Goal: Task Accomplishment & Management: Complete application form

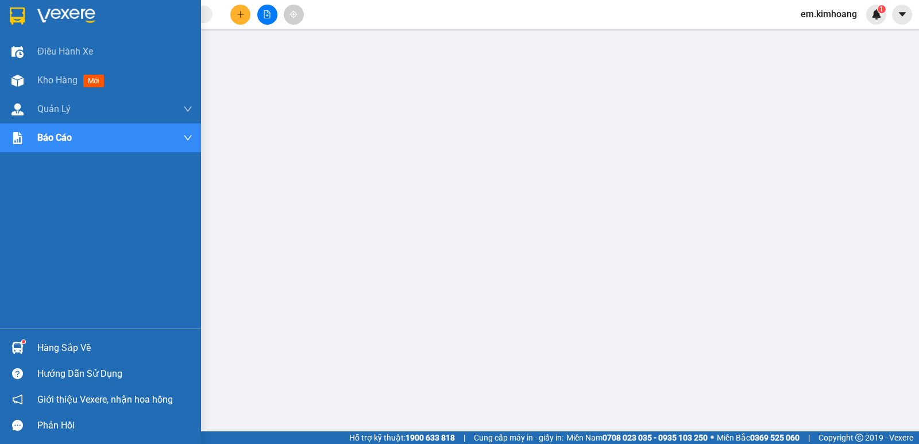
scroll to position [121, 0]
drag, startPoint x: 65, startPoint y: 342, endPoint x: 23, endPoint y: 307, distance: 54.7
click at [64, 342] on div "Hàng sắp về" at bounding box center [114, 348] width 155 height 17
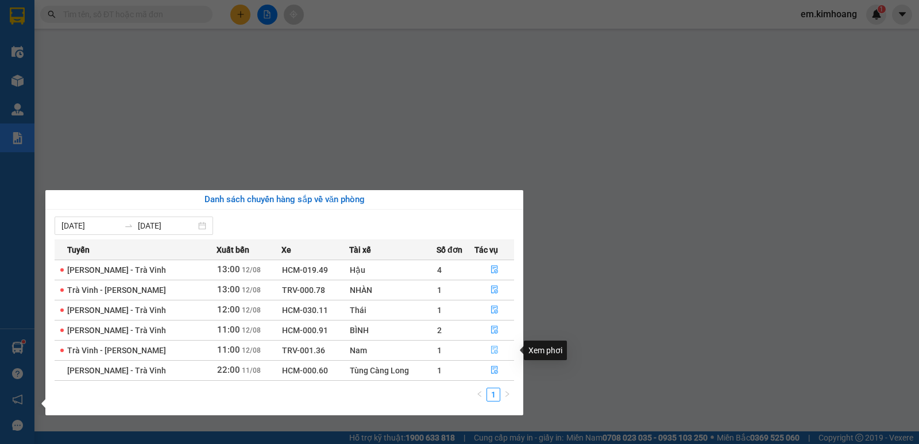
click at [494, 346] on icon "file-done" at bounding box center [494, 350] width 7 height 8
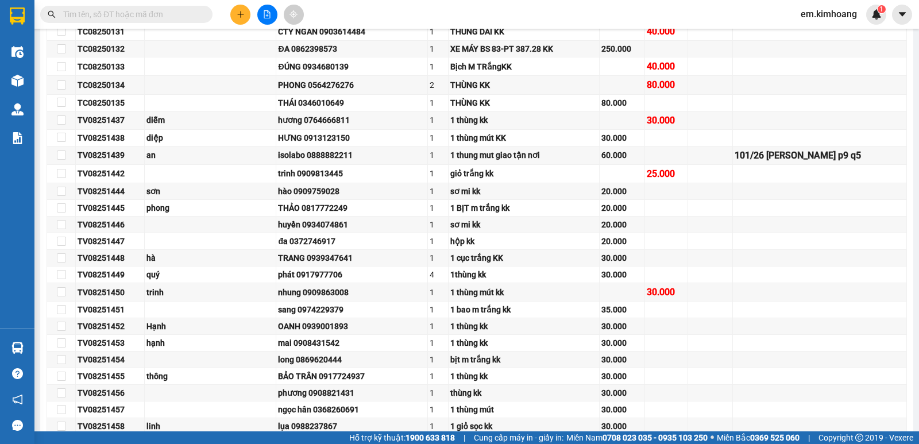
type input "[DATE]"
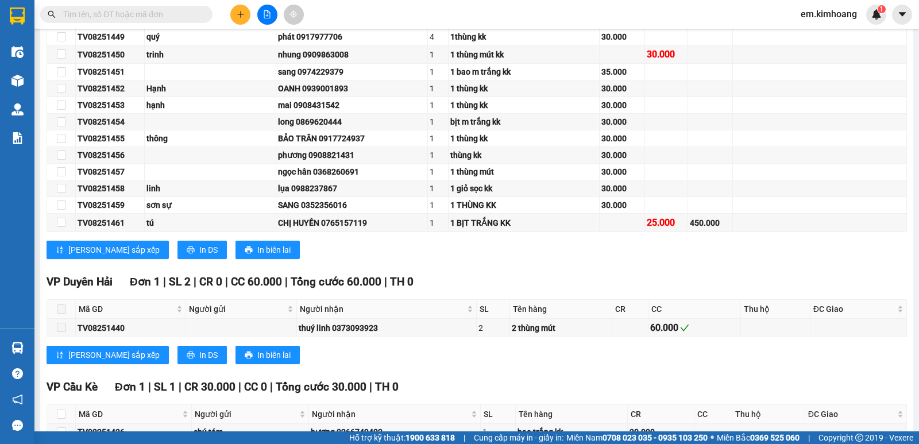
scroll to position [738, 0]
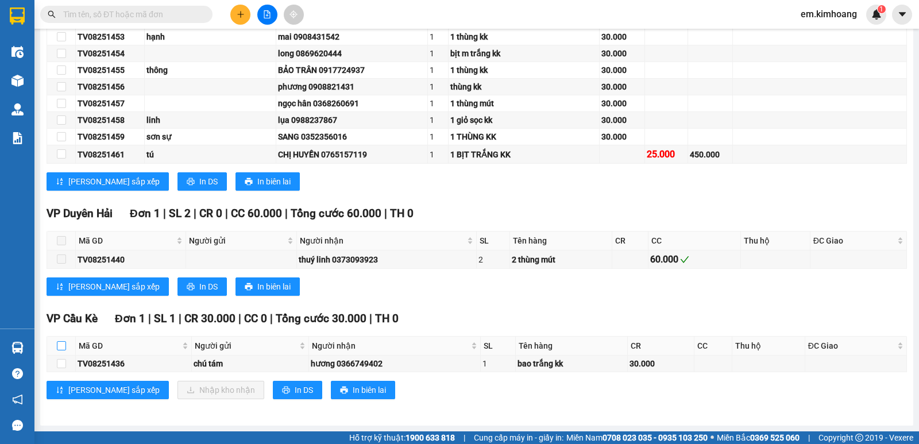
drag, startPoint x: 57, startPoint y: 343, endPoint x: 124, endPoint y: 376, distance: 73.7
click at [60, 344] on input "checkbox" at bounding box center [61, 345] width 9 height 9
checkbox input "true"
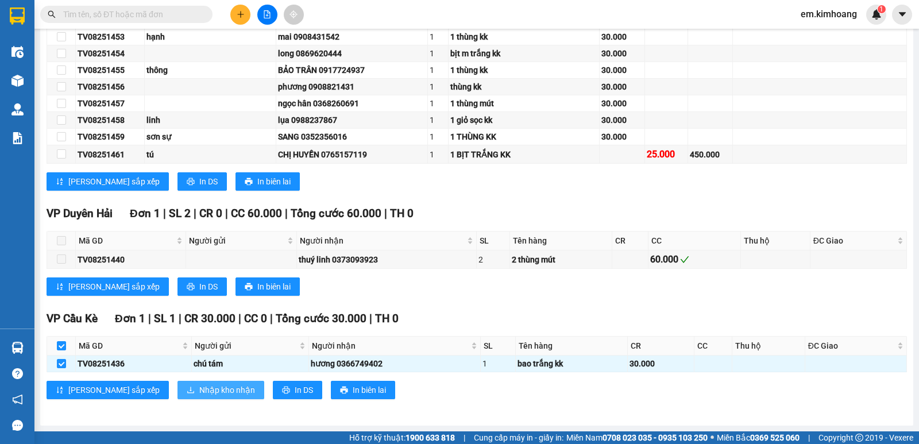
click at [199, 392] on span "Nhập kho nhận" at bounding box center [227, 390] width 56 height 13
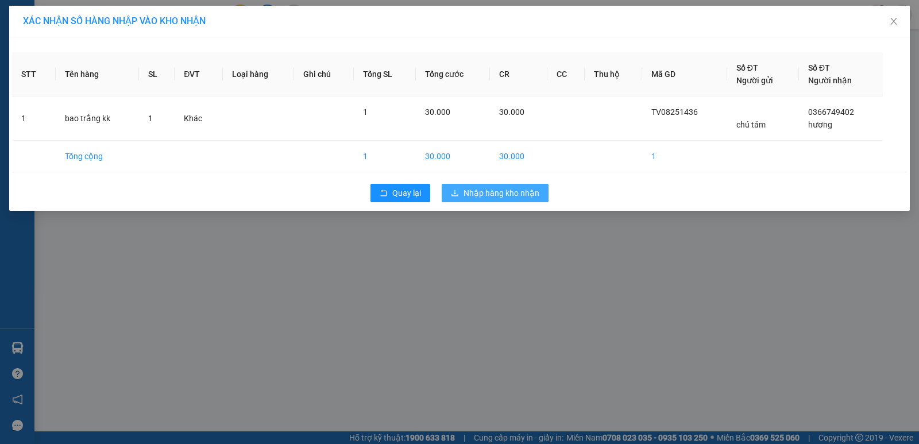
click at [517, 198] on span "Nhập hàng kho nhận" at bounding box center [502, 193] width 76 height 13
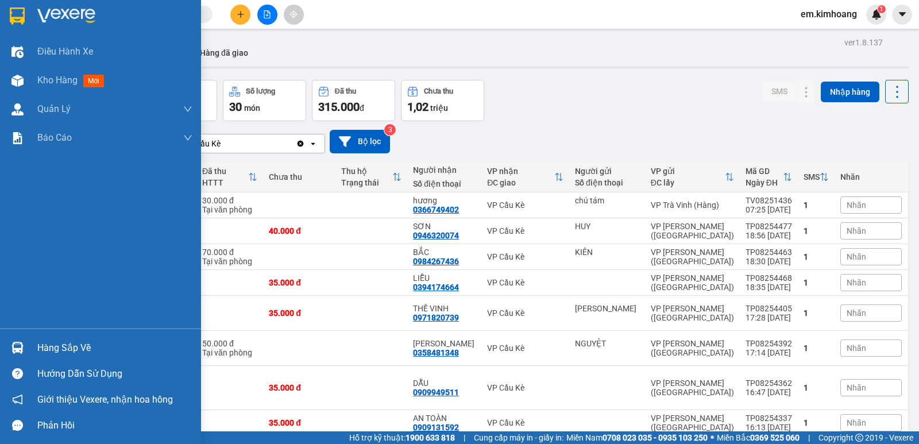
drag, startPoint x: 60, startPoint y: 342, endPoint x: 126, endPoint y: 329, distance: 67.5
click at [67, 340] on div "Hàng sắp về" at bounding box center [114, 348] width 155 height 17
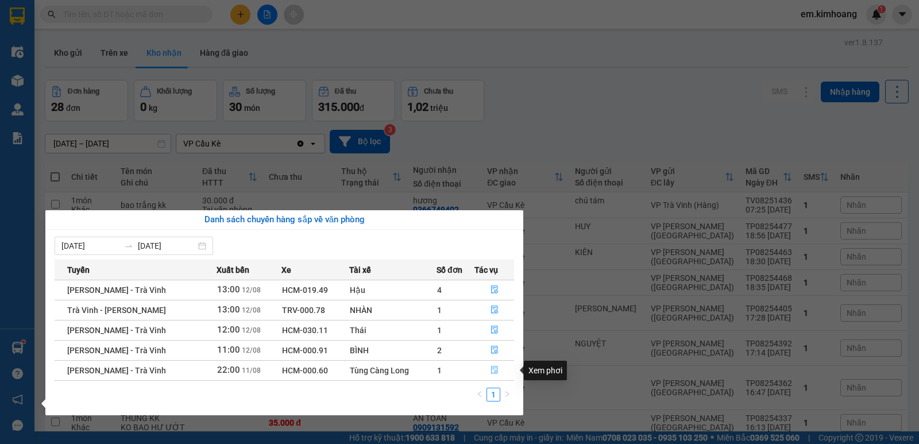
click at [493, 365] on button "button" at bounding box center [494, 370] width 38 height 18
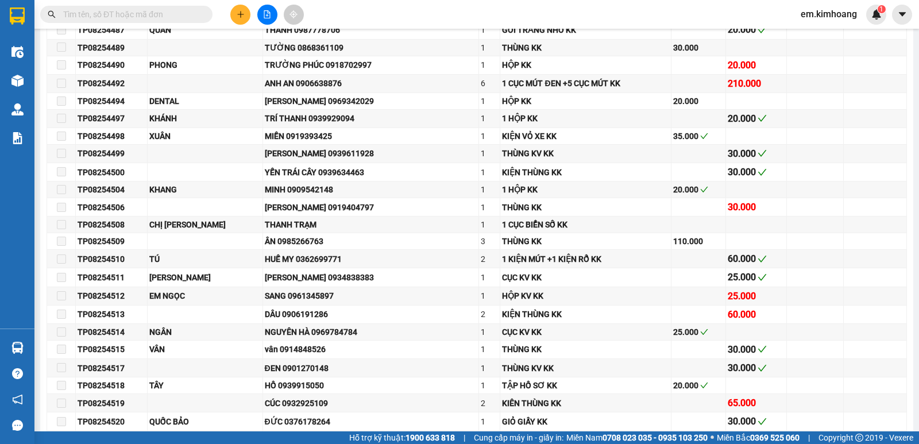
type input "[DATE]"
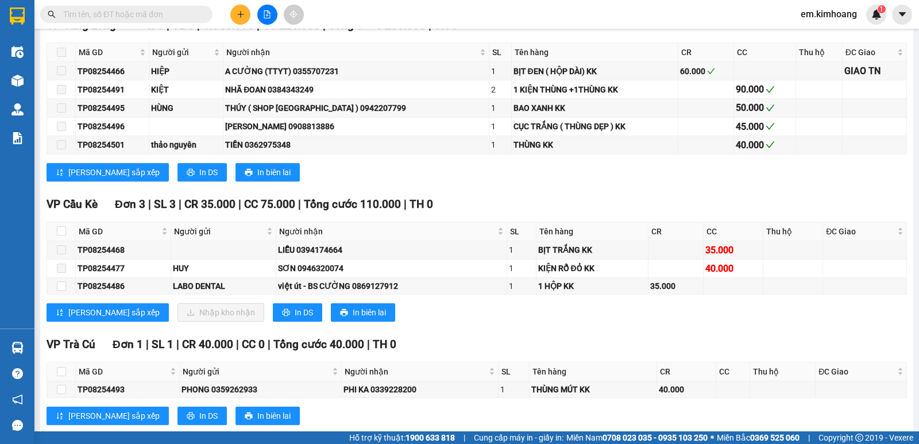
scroll to position [1612, 0]
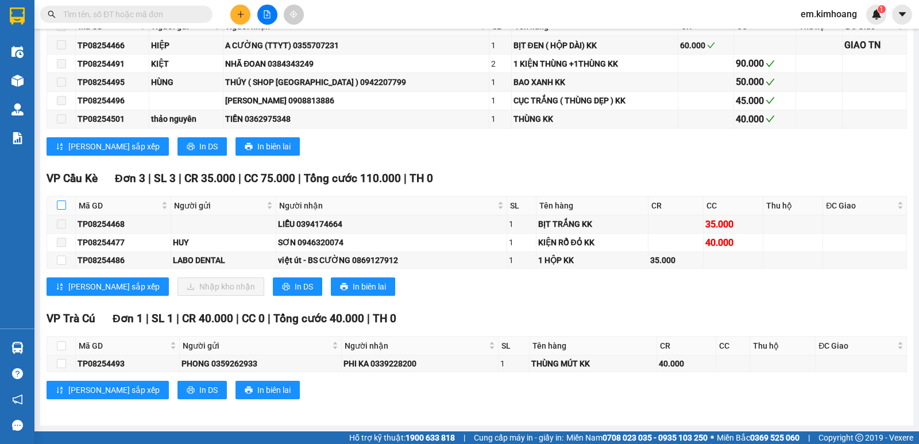
click at [60, 207] on input "checkbox" at bounding box center [61, 205] width 9 height 9
checkbox input "true"
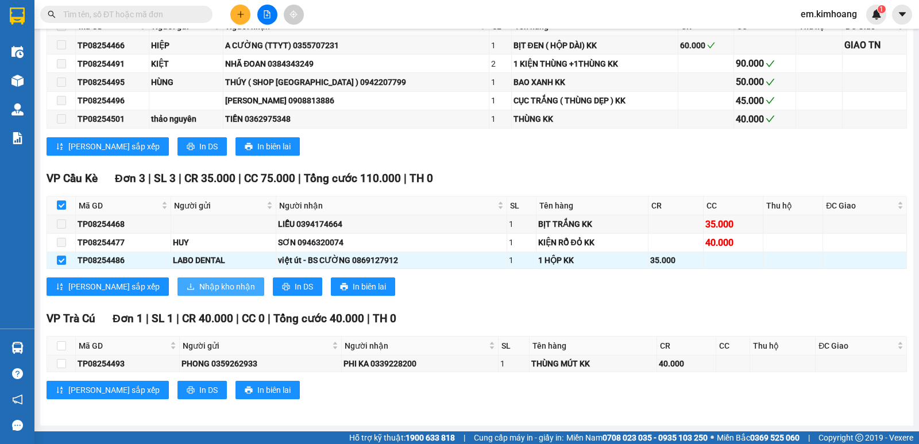
click at [199, 287] on span "Nhập kho nhận" at bounding box center [227, 286] width 56 height 13
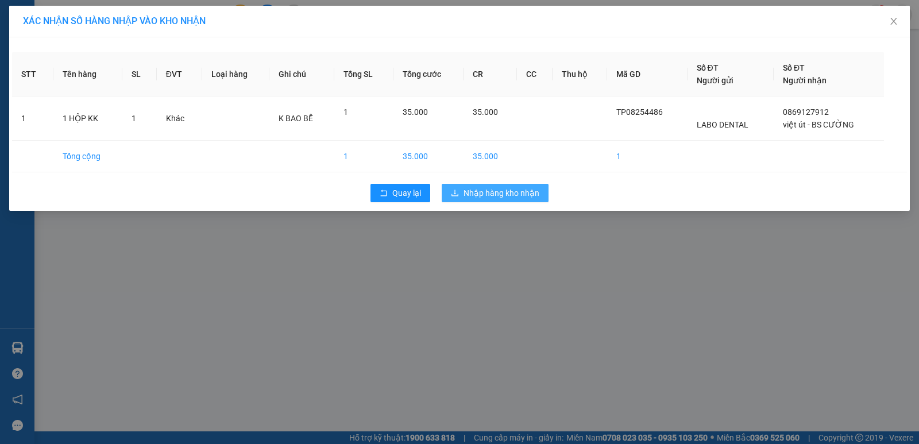
click at [466, 190] on span "Nhập hàng kho nhận" at bounding box center [502, 193] width 76 height 13
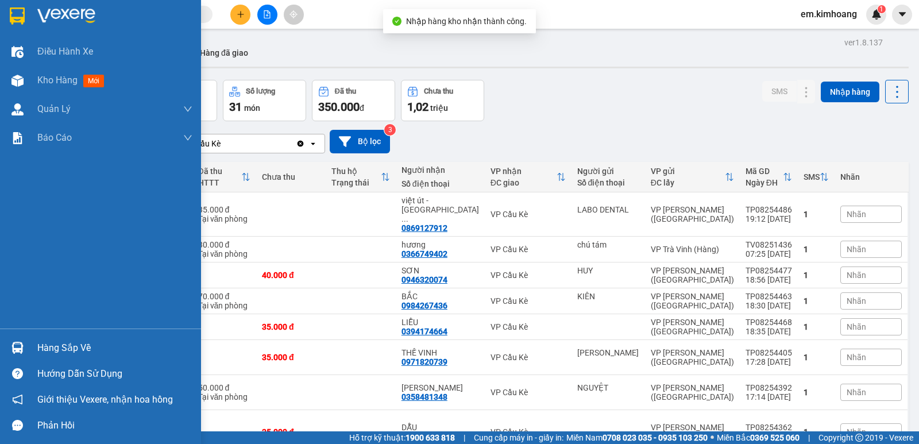
click at [21, 345] on img at bounding box center [17, 348] width 12 height 12
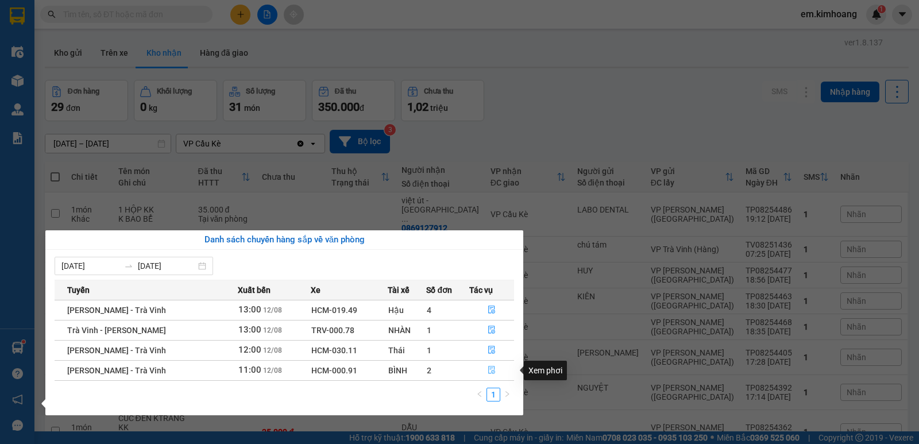
click at [492, 367] on icon "file-done" at bounding box center [492, 370] width 8 height 8
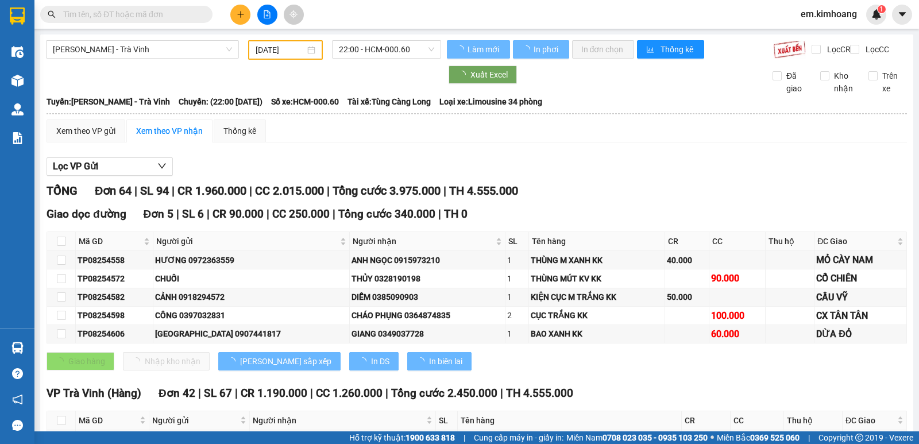
type input "[DATE]"
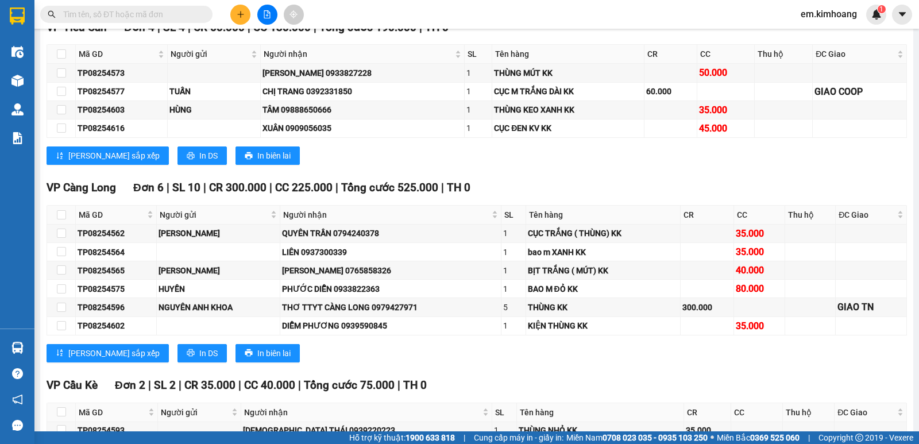
scroll to position [1555, 0]
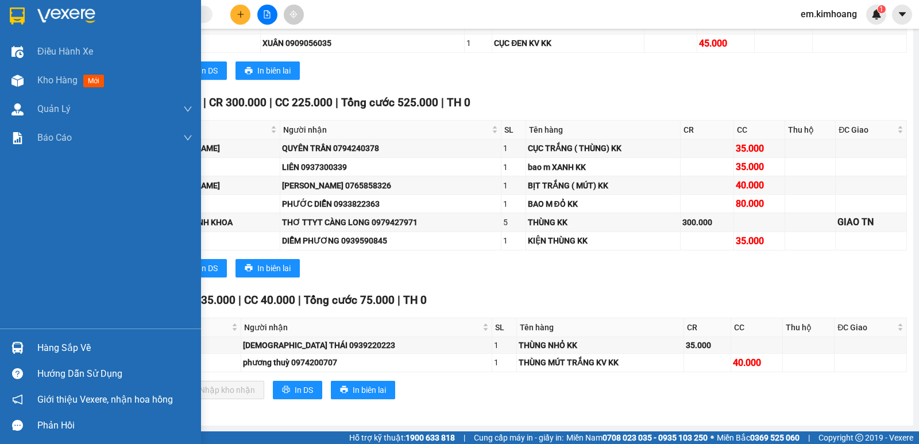
click at [57, 342] on div "Hàng sắp về" at bounding box center [114, 348] width 155 height 17
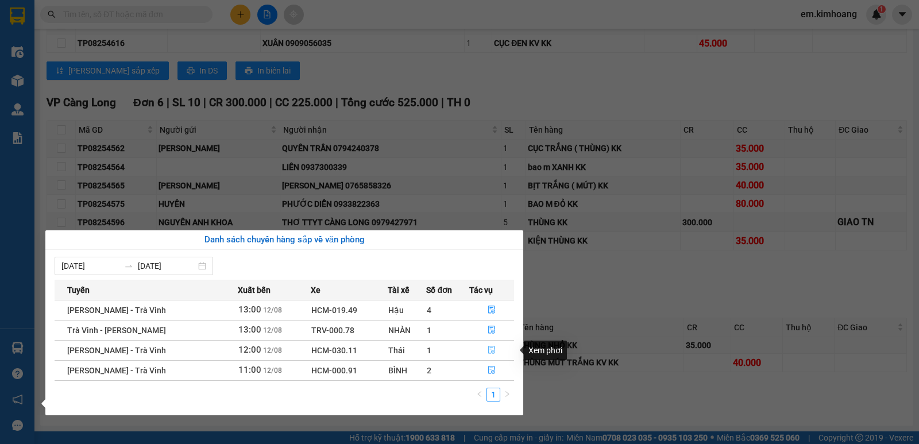
click at [485, 349] on button "button" at bounding box center [492, 350] width 44 height 18
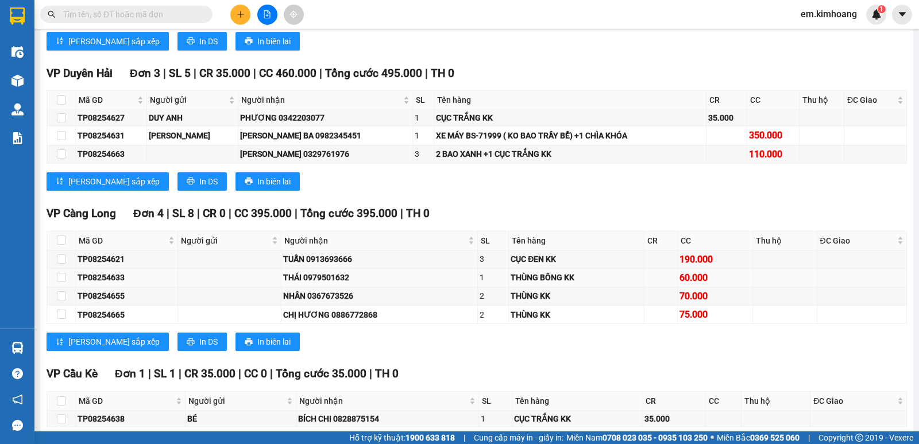
scroll to position [1451, 0]
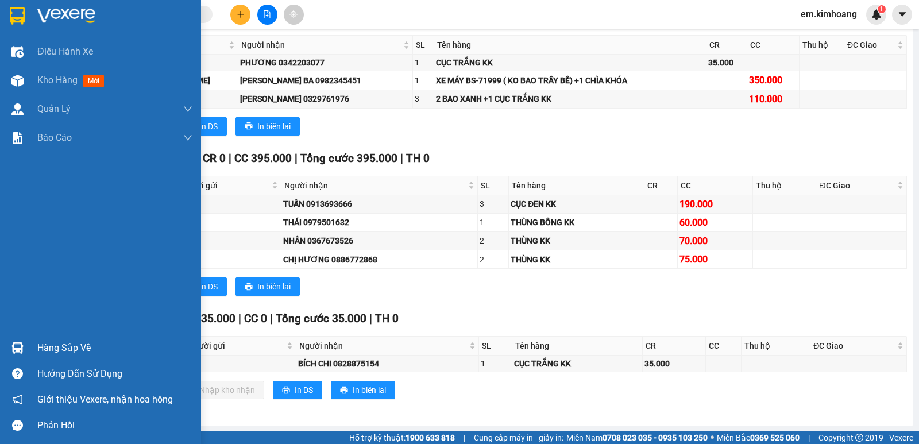
click at [53, 355] on div "Hàng sắp về" at bounding box center [114, 348] width 155 height 17
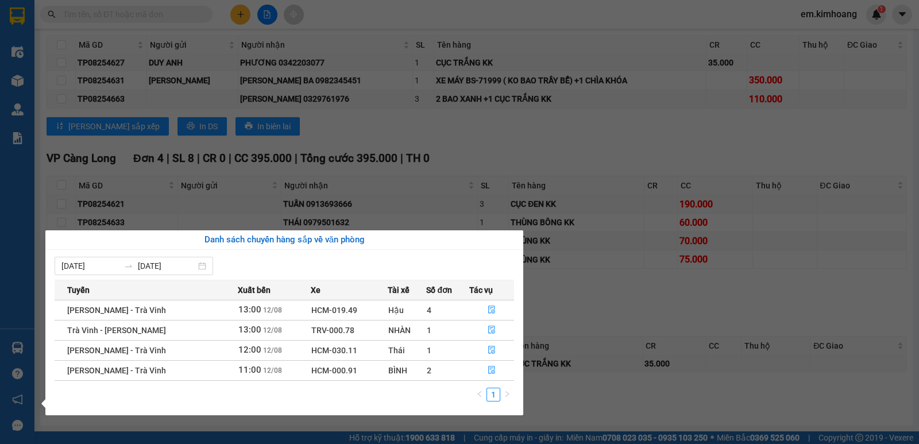
click at [224, 91] on section "Kết quả tìm kiếm ( 0 ) Bộ lọc No Data em.[PERSON_NAME] 1 Điều hành xe Kho hàng …" at bounding box center [459, 222] width 919 height 444
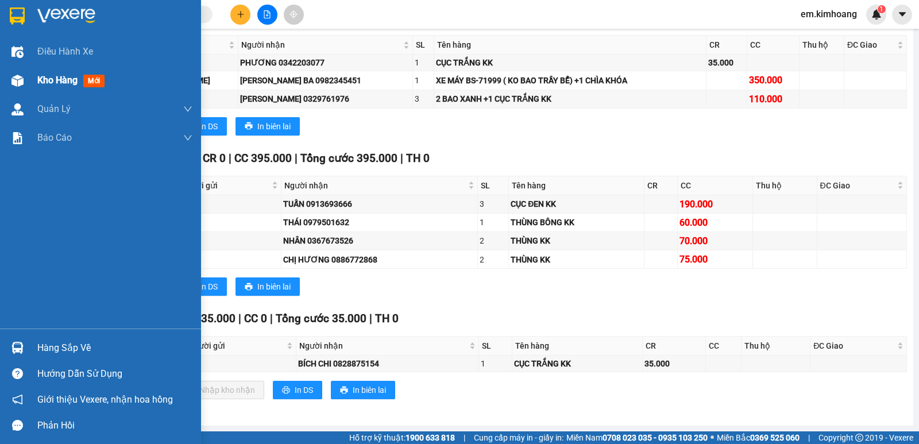
drag, startPoint x: 39, startPoint y: 76, endPoint x: 58, endPoint y: 76, distance: 19.0
click at [58, 76] on span "Kho hàng" at bounding box center [57, 80] width 40 height 11
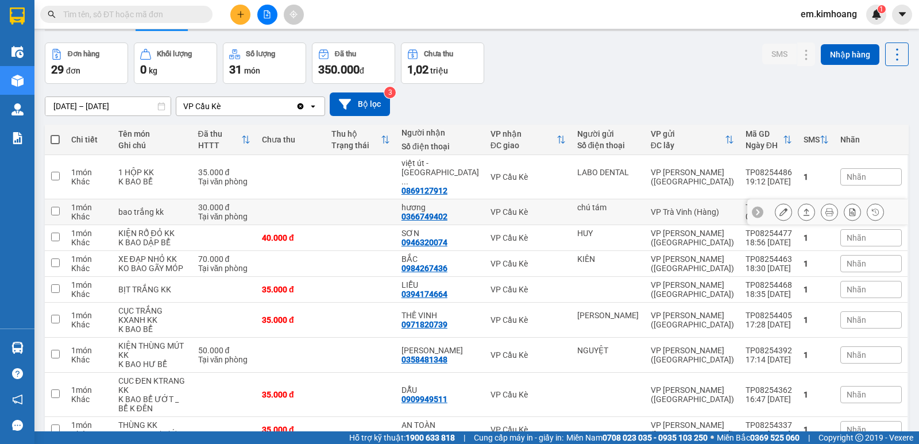
scroll to position [57, 0]
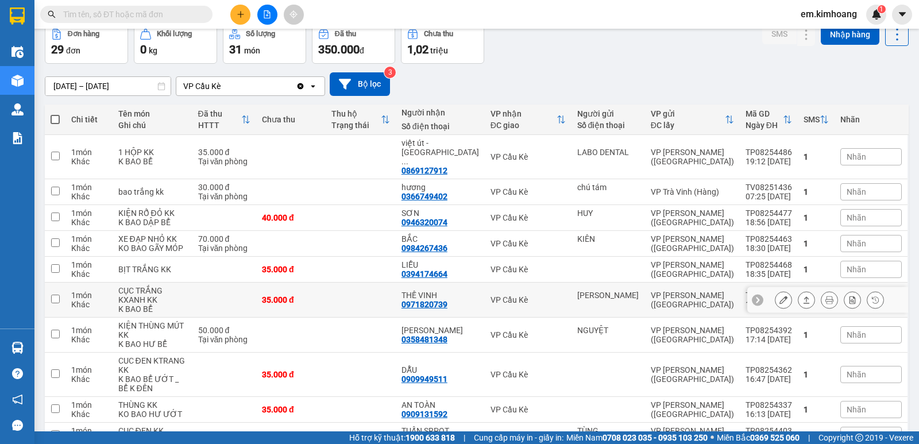
click at [803, 304] on icon at bounding box center [807, 300] width 8 height 8
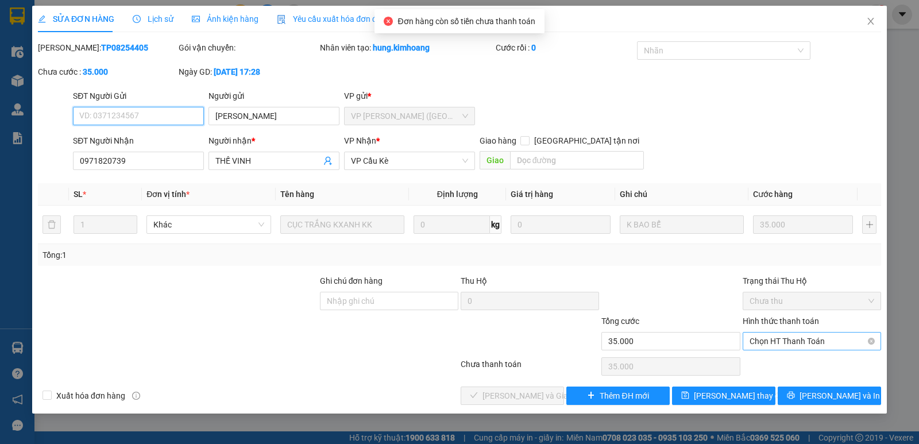
click at [789, 336] on span "Chọn HT Thanh Toán" at bounding box center [812, 341] width 125 height 17
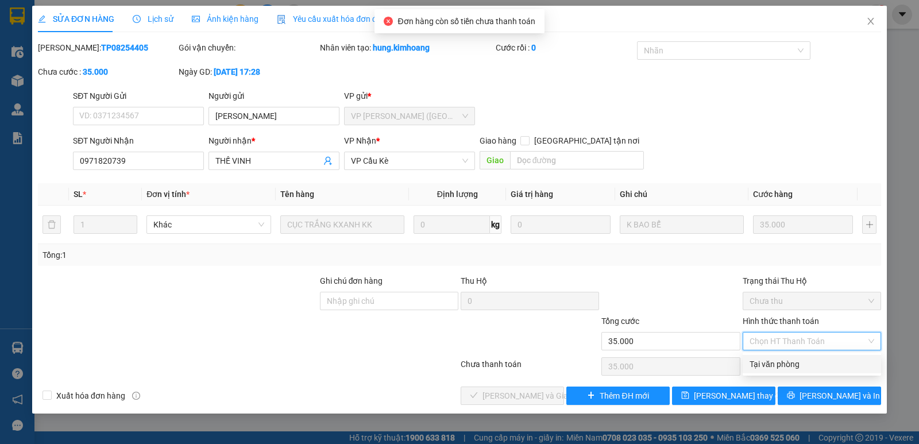
click at [785, 372] on div "Tại văn phòng" at bounding box center [812, 364] width 138 height 18
type input "0"
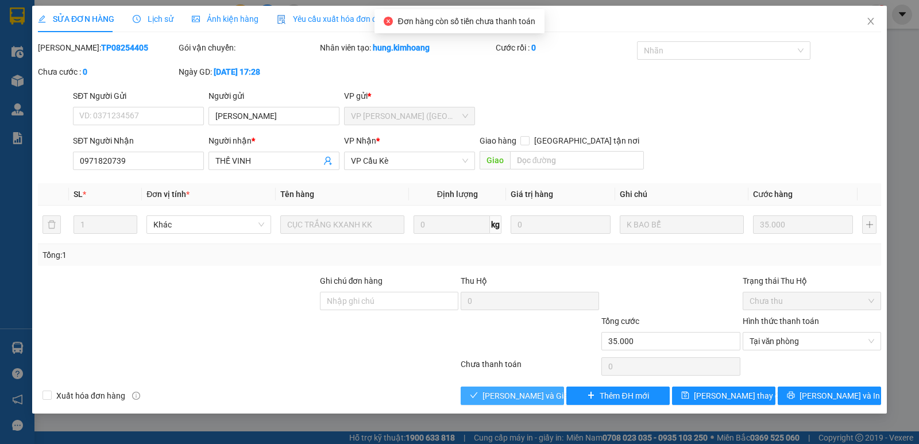
click at [537, 400] on span "[PERSON_NAME] và Giao hàng" at bounding box center [538, 396] width 110 height 13
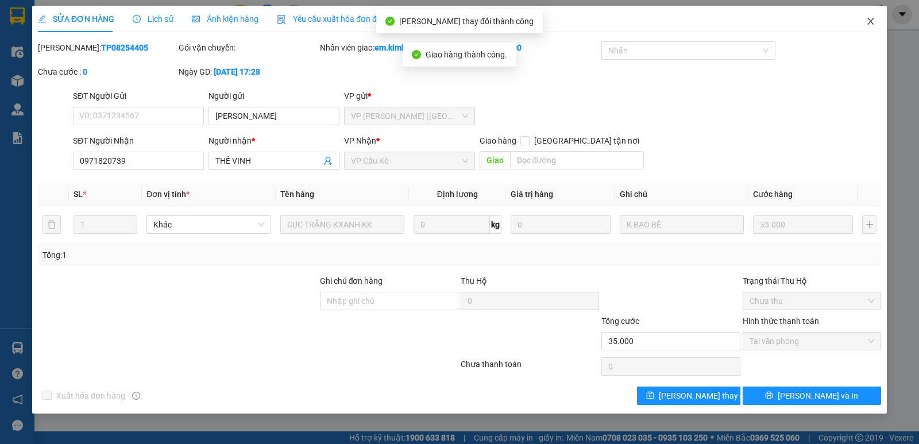
click at [872, 16] on span "Close" at bounding box center [871, 22] width 32 height 32
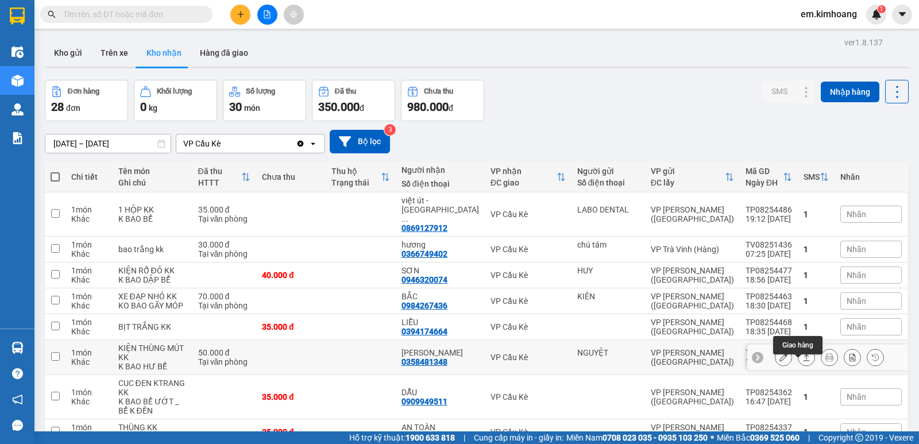
click at [804, 361] on icon at bounding box center [807, 357] width 6 height 7
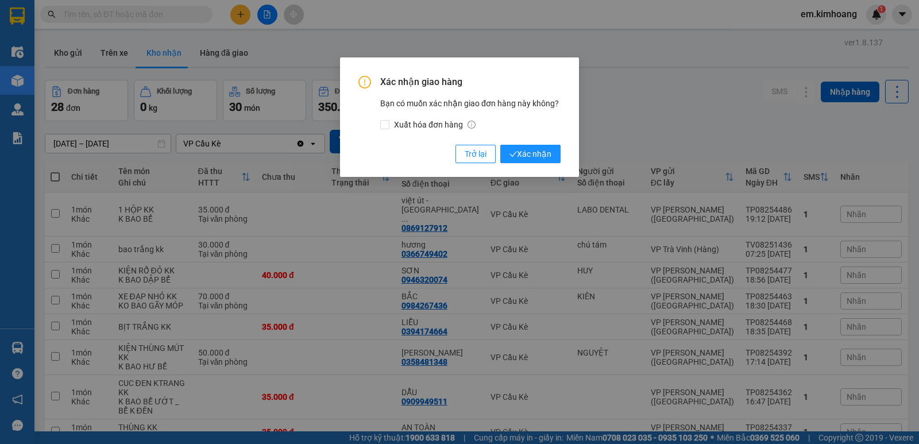
click at [529, 165] on div "Xác nhận giao hàng Bạn có muốn xác nhận giao đơn hàng này không? Xuất hóa đơn h…" at bounding box center [459, 117] width 239 height 120
click at [532, 159] on span "Xác nhận" at bounding box center [531, 154] width 42 height 13
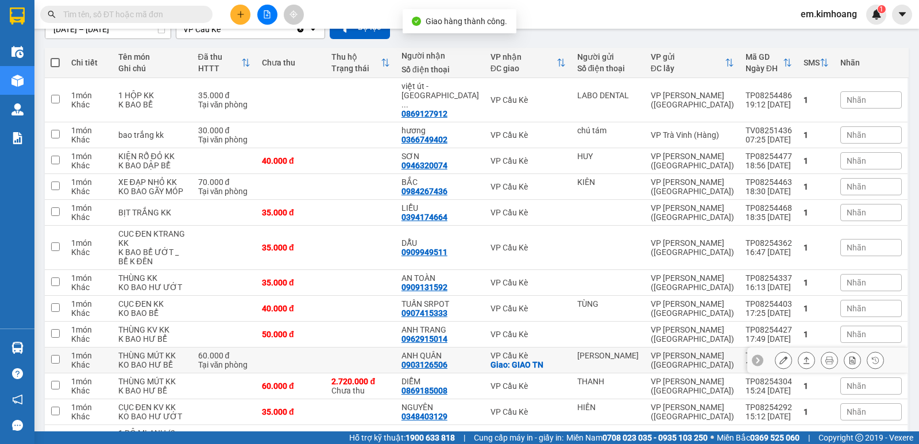
scroll to position [115, 0]
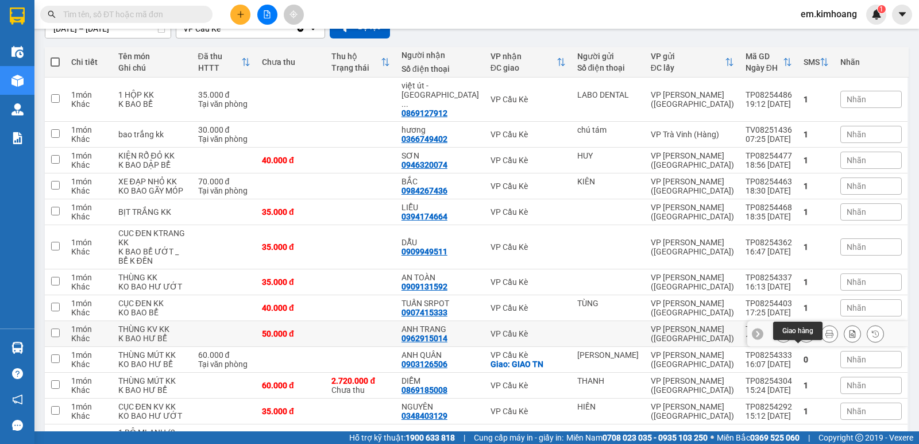
click at [803, 338] on icon at bounding box center [807, 334] width 8 height 8
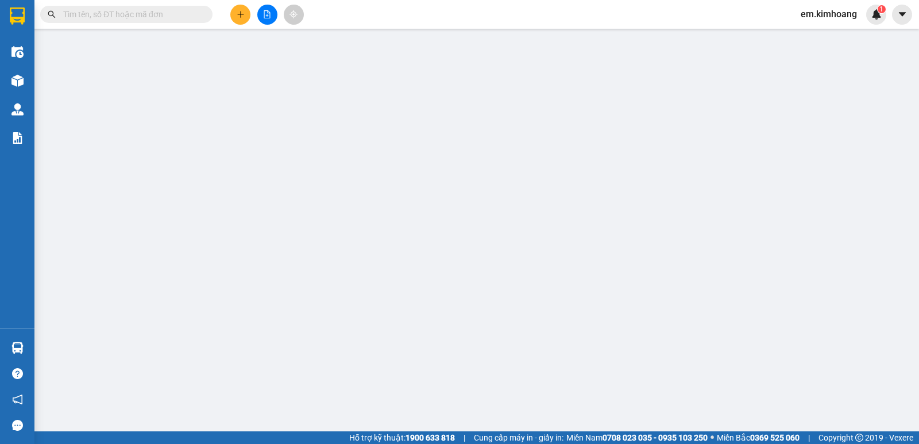
type input "0962915014"
type input "ANH TRANG"
type input "50.000"
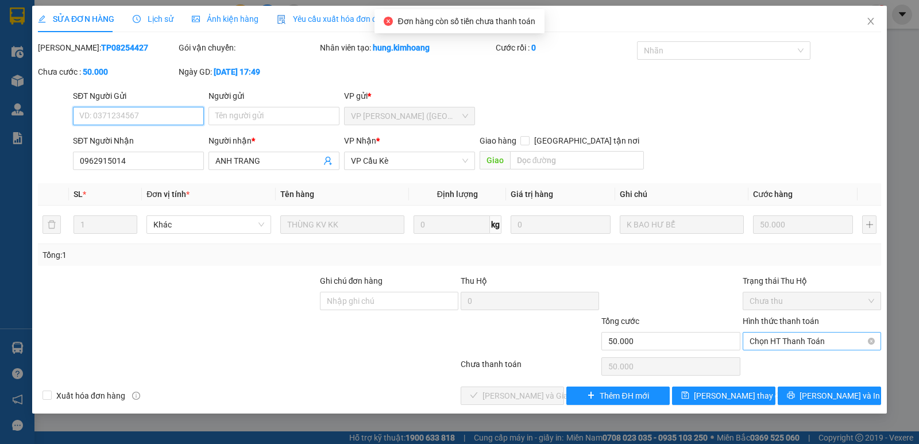
click at [784, 341] on span "Chọn HT Thanh Toán" at bounding box center [812, 341] width 125 height 17
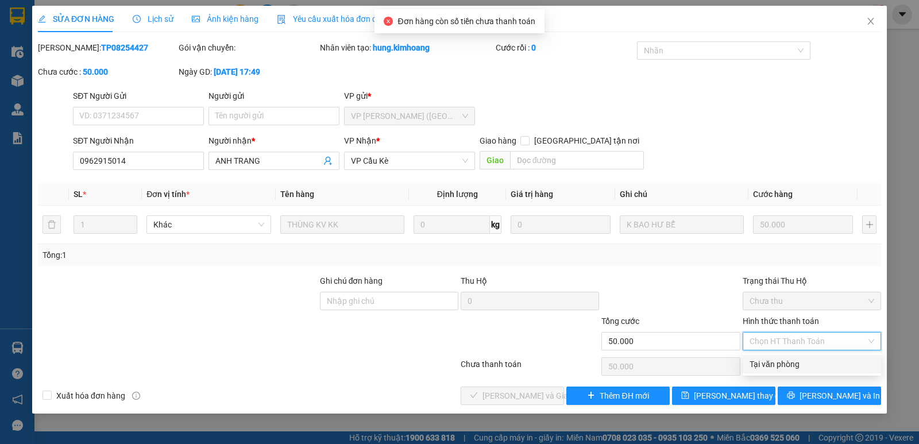
click at [787, 368] on div "Tại văn phòng" at bounding box center [812, 364] width 125 height 13
type input "0"
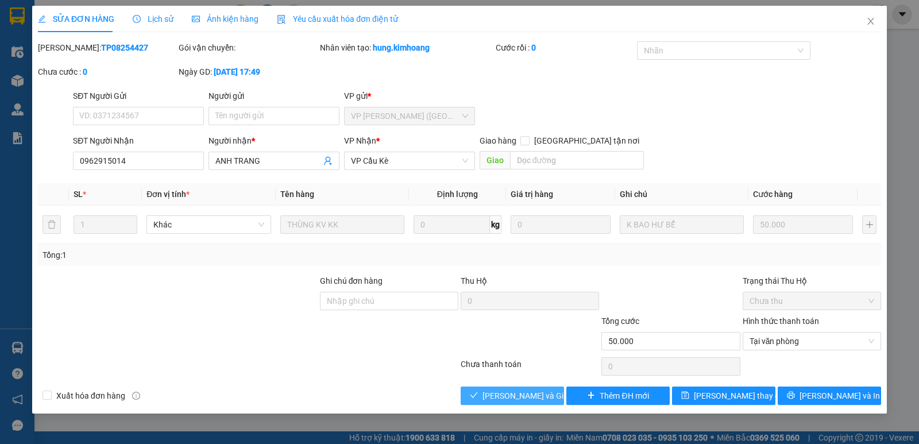
click at [553, 393] on button "[PERSON_NAME] và Giao hàng" at bounding box center [512, 396] width 103 height 18
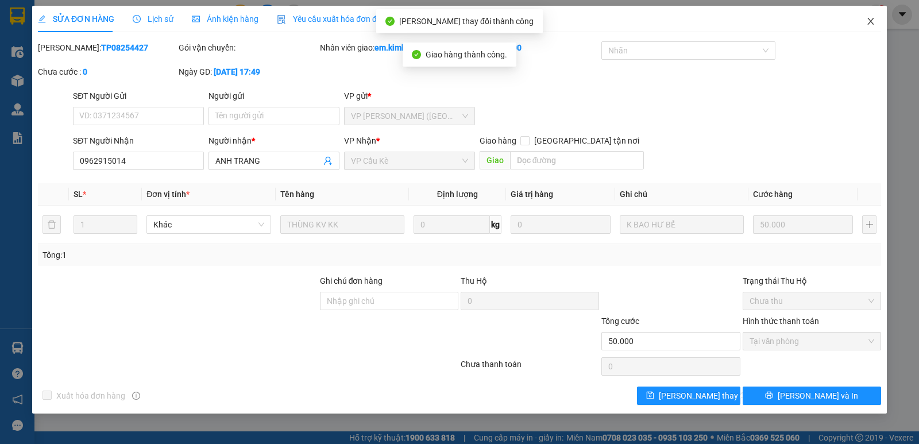
click at [873, 20] on icon "close" at bounding box center [871, 21] width 6 height 7
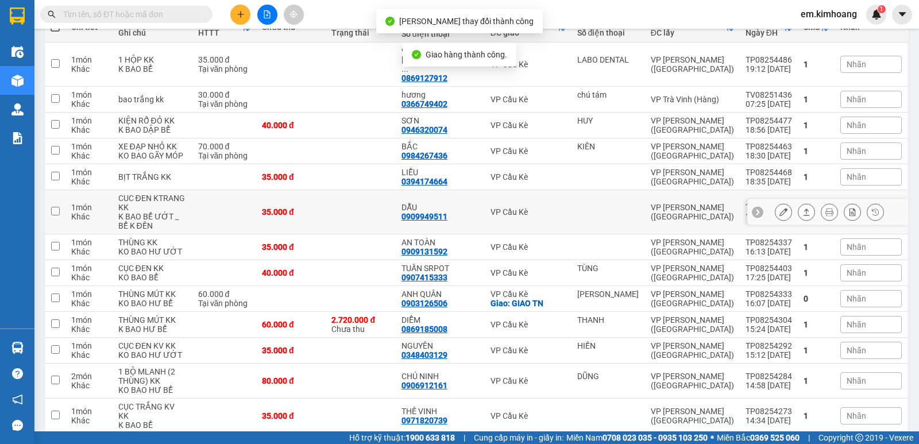
scroll to position [230, 0]
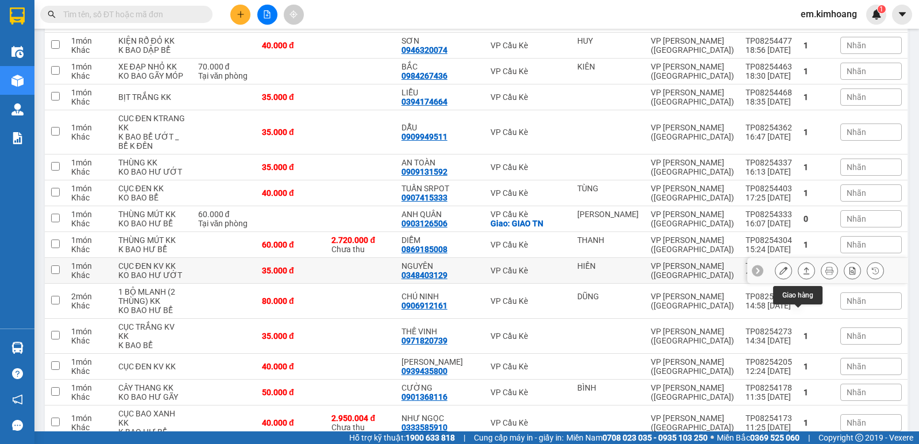
click at [803, 275] on icon at bounding box center [807, 271] width 8 height 8
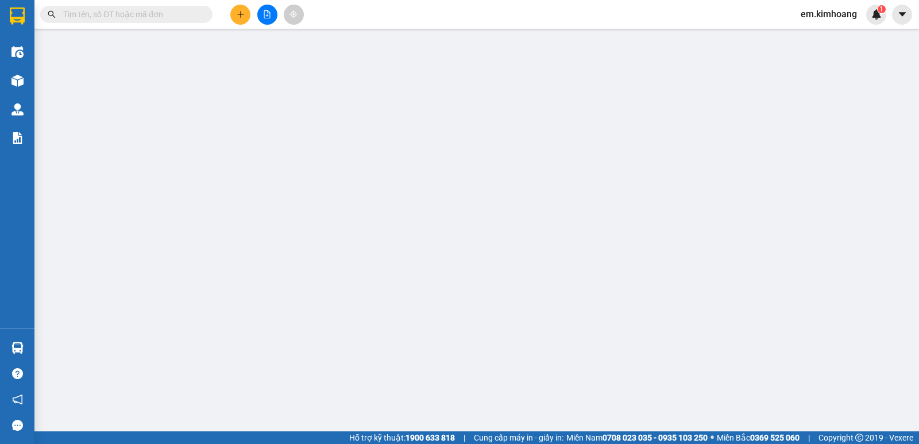
type input "HIỀN"
type input "0348403129"
type input "NGUYÊN"
type input "35.000"
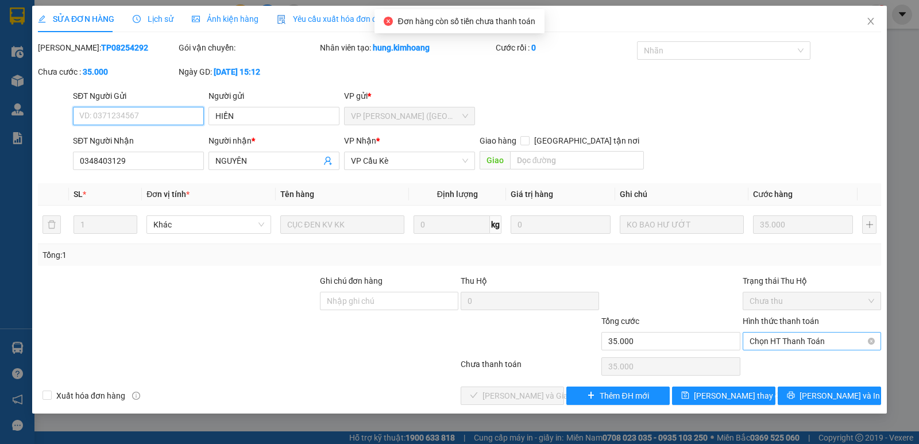
click at [801, 335] on span "Chọn HT Thanh Toán" at bounding box center [812, 341] width 125 height 17
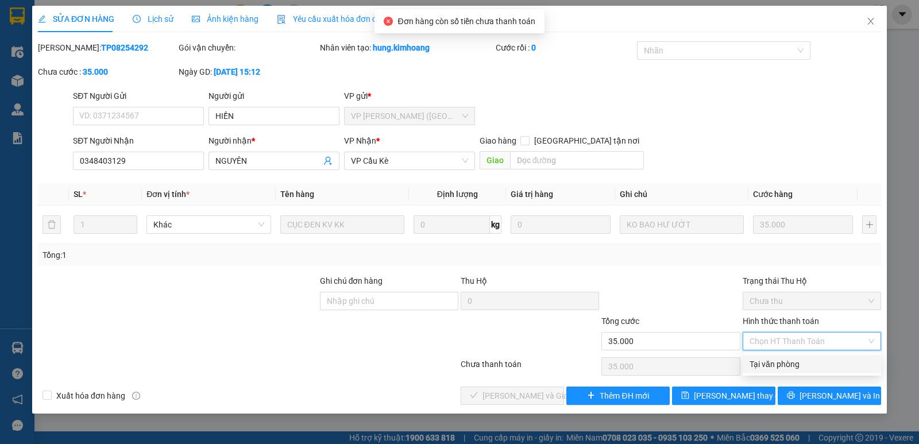
click at [796, 360] on div "Tại văn phòng" at bounding box center [812, 364] width 125 height 13
type input "0"
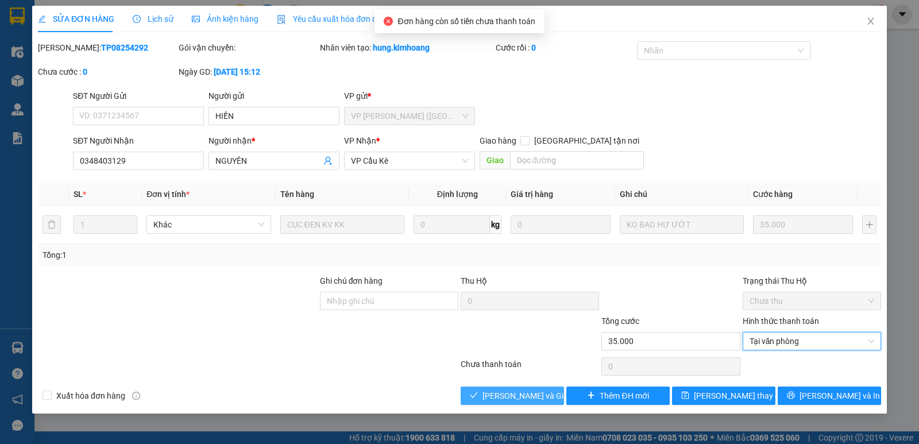
click at [536, 396] on span "[PERSON_NAME] và Giao hàng" at bounding box center [538, 396] width 110 height 13
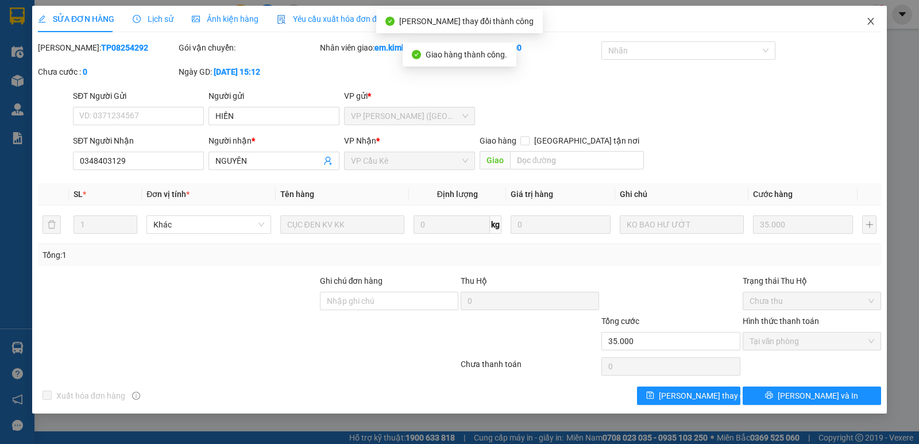
click at [874, 26] on span "Close" at bounding box center [871, 22] width 32 height 32
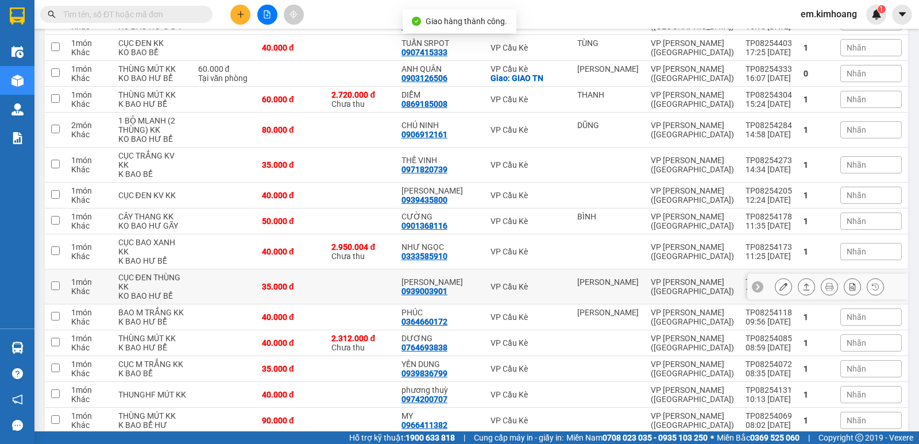
scroll to position [404, 0]
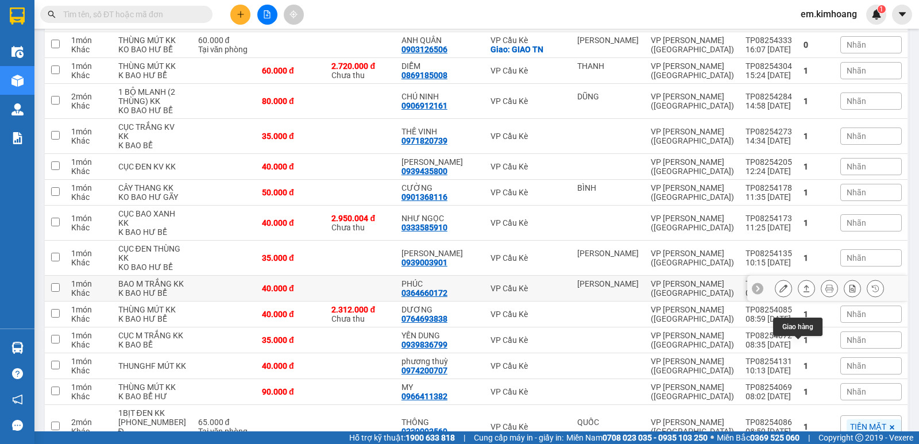
click at [803, 292] on icon at bounding box center [807, 288] width 8 height 8
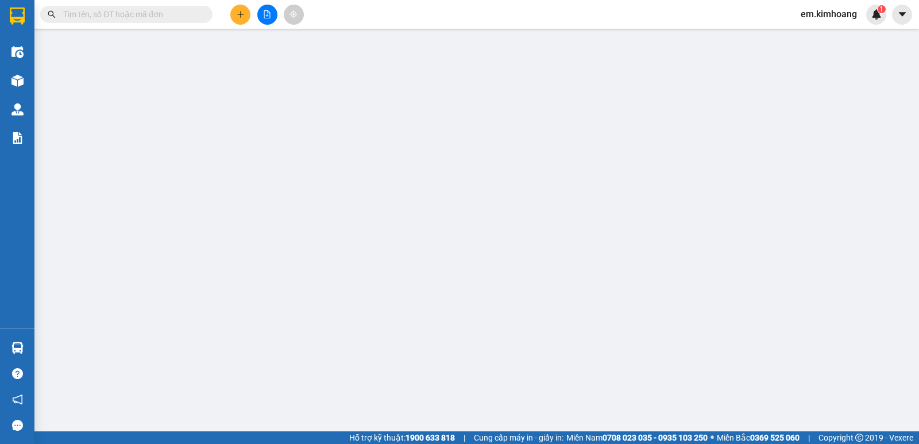
type input "[PERSON_NAME]"
type input "0364660172"
type input "PHÚC"
type input "40.000"
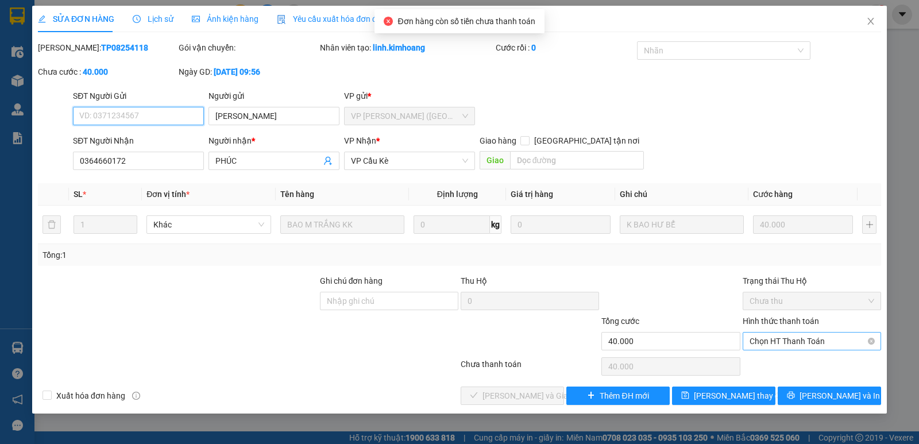
click at [787, 345] on span "Chọn HT Thanh Toán" at bounding box center [812, 341] width 125 height 17
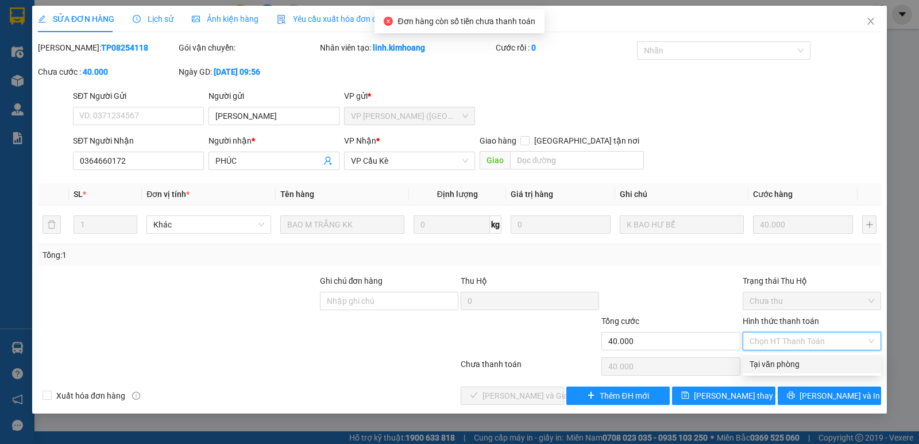
click at [800, 364] on div "Tại văn phòng" at bounding box center [812, 364] width 125 height 13
type input "0"
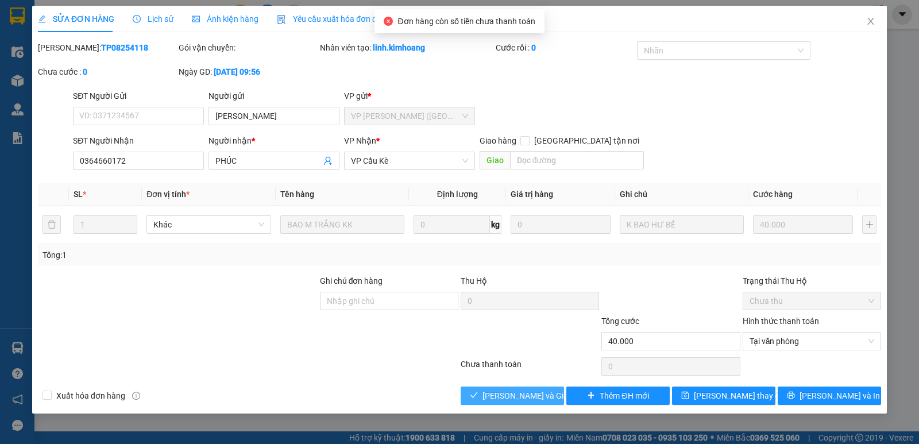
click at [548, 399] on span "[PERSON_NAME] và Giao hàng" at bounding box center [538, 396] width 110 height 13
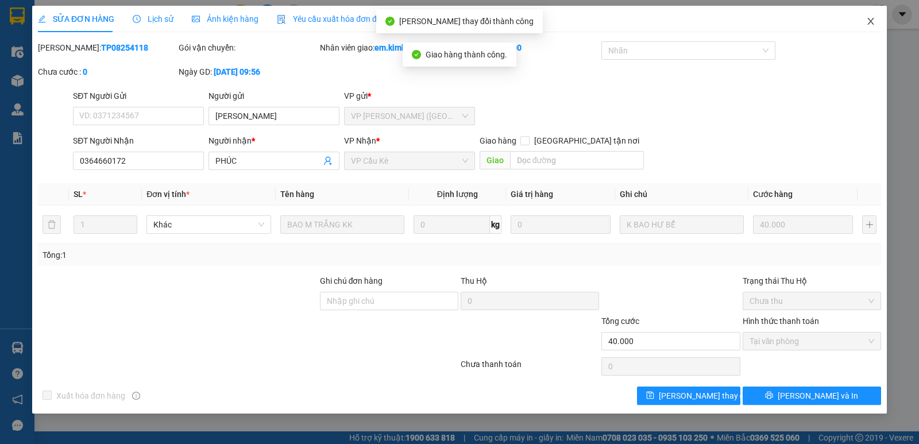
click at [872, 19] on icon "close" at bounding box center [870, 21] width 9 height 9
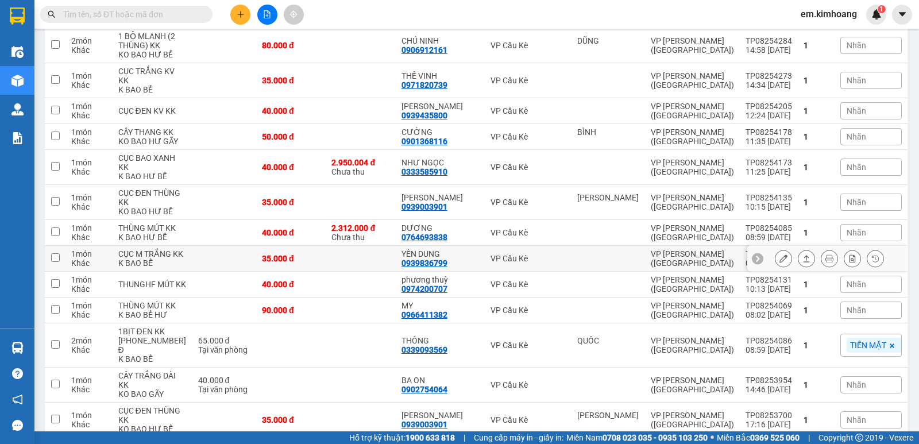
scroll to position [517, 0]
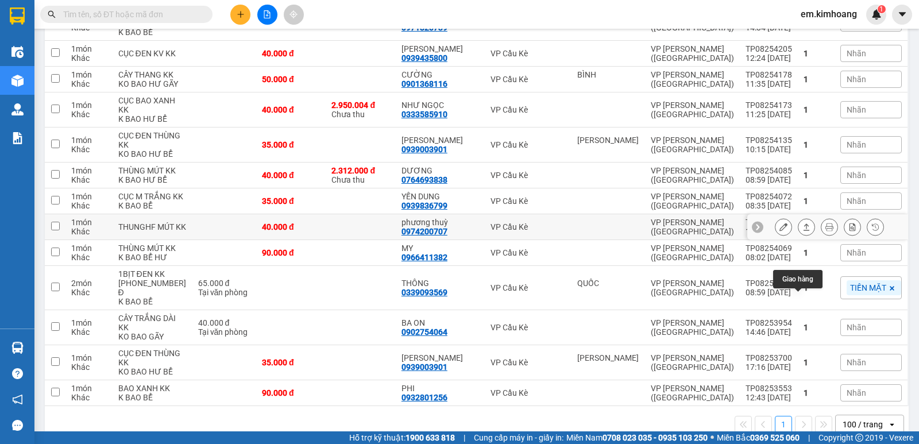
click at [803, 231] on icon at bounding box center [807, 227] width 8 height 8
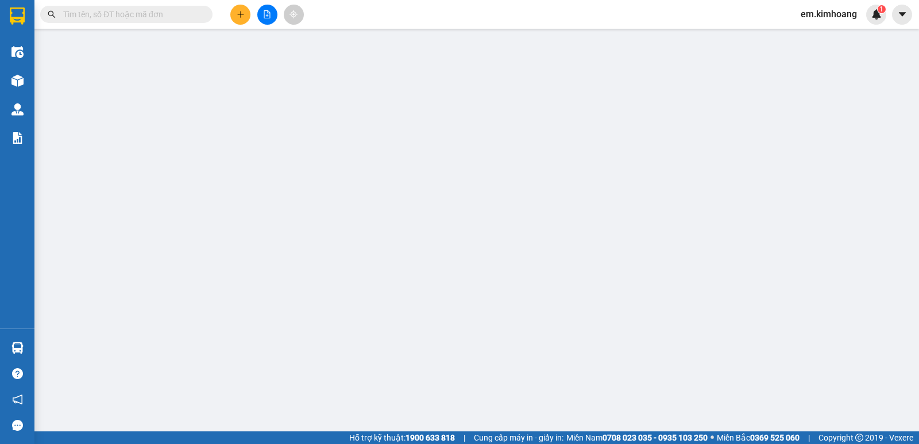
type input "0974200707"
type input "phương thuỳ"
type input "40.000"
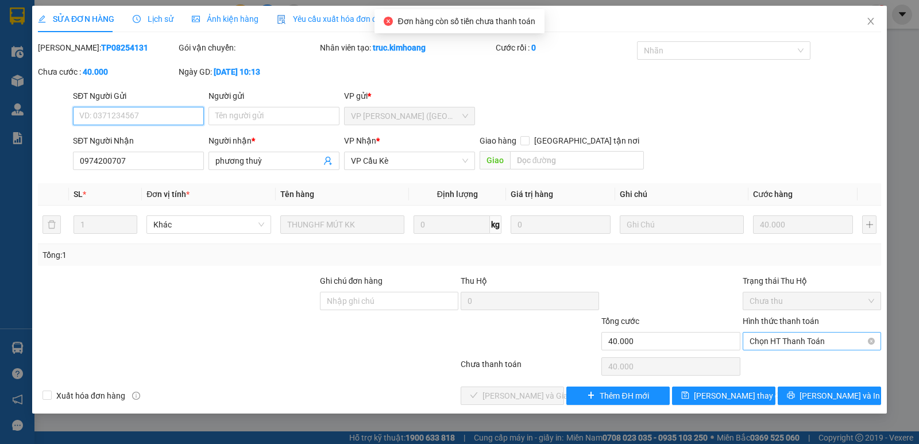
click at [791, 340] on span "Chọn HT Thanh Toán" at bounding box center [812, 341] width 125 height 17
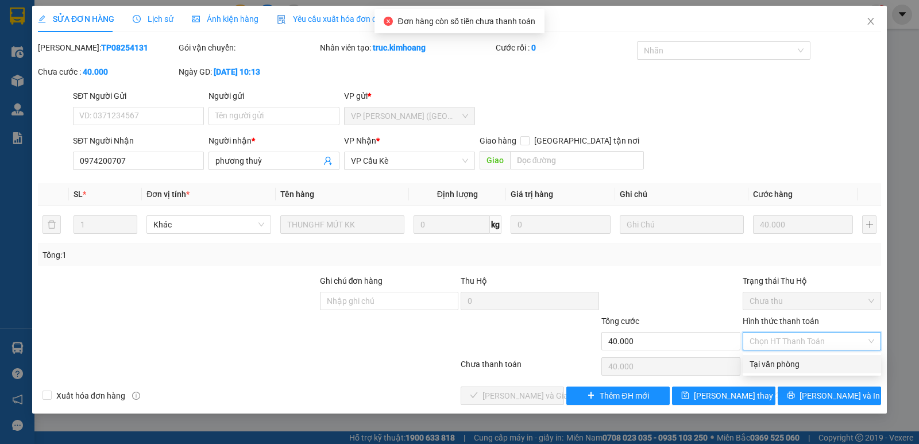
click at [789, 359] on div "Tại văn phòng" at bounding box center [812, 364] width 125 height 13
type input "0"
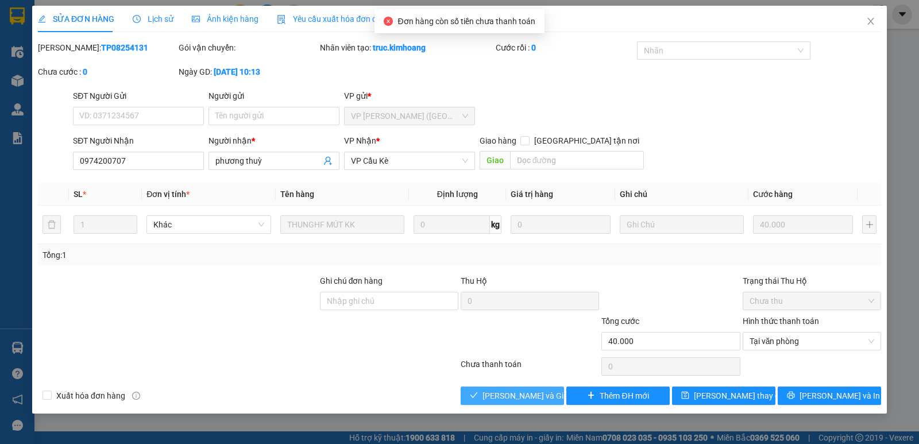
click at [543, 387] on button "[PERSON_NAME] và Giao hàng" at bounding box center [512, 396] width 103 height 18
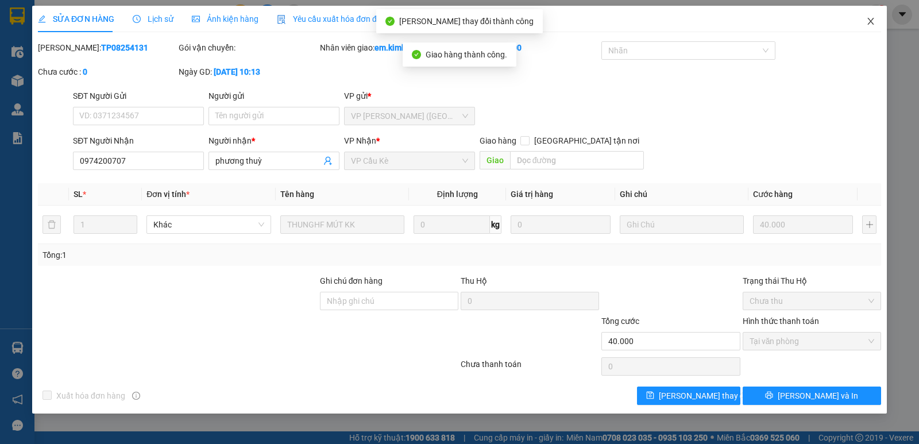
click at [871, 29] on span "Close" at bounding box center [871, 22] width 32 height 32
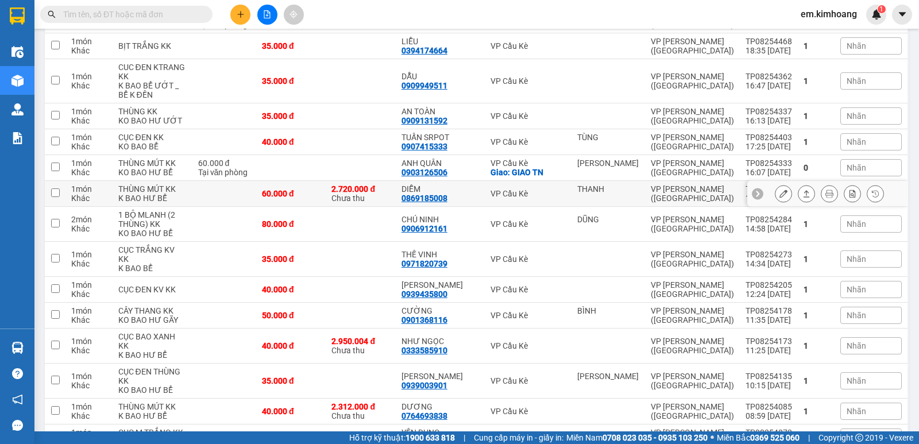
scroll to position [287, 0]
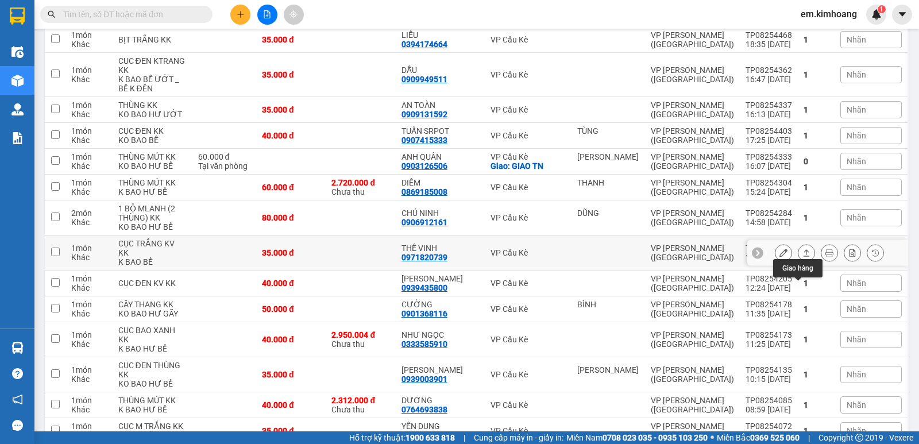
click at [803, 257] on icon at bounding box center [807, 253] width 8 height 8
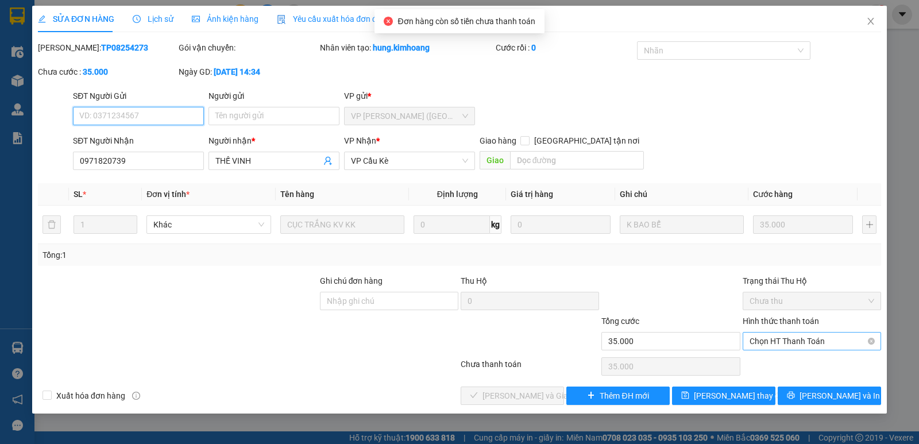
click at [772, 338] on span "Chọn HT Thanh Toán" at bounding box center [812, 341] width 125 height 17
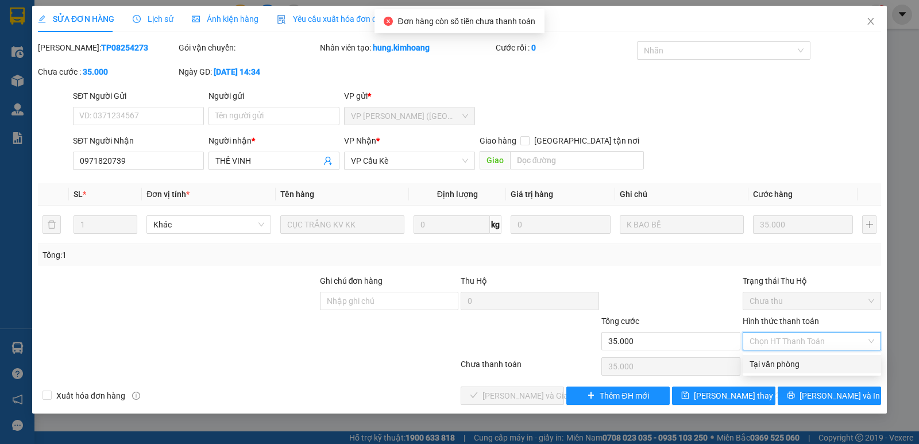
click at [808, 356] on div "Tại văn phòng" at bounding box center [812, 364] width 138 height 18
type input "0"
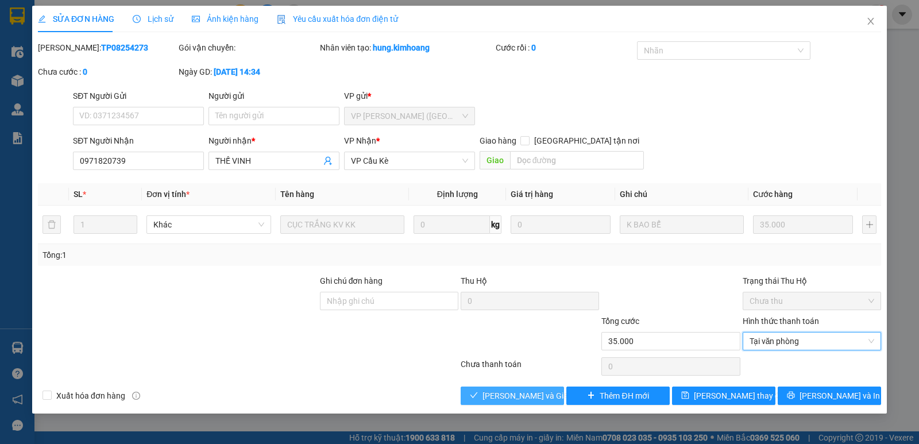
click at [554, 396] on button "[PERSON_NAME] và Giao hàng" at bounding box center [512, 396] width 103 height 18
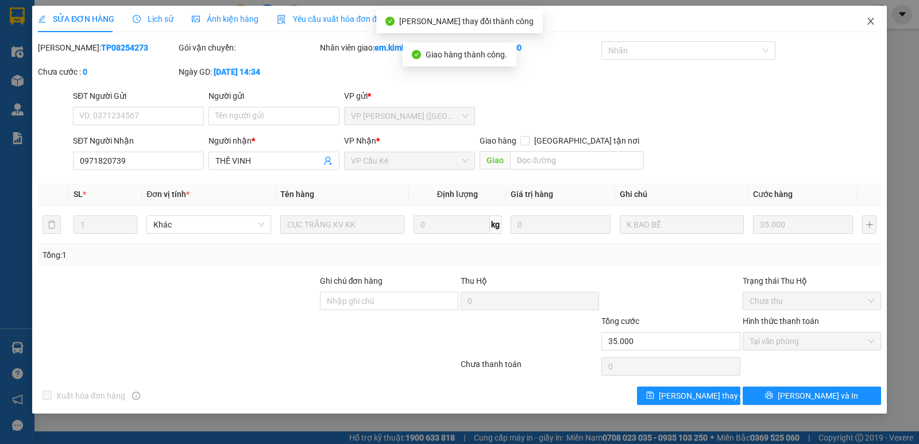
click at [873, 21] on icon "close" at bounding box center [870, 21] width 9 height 9
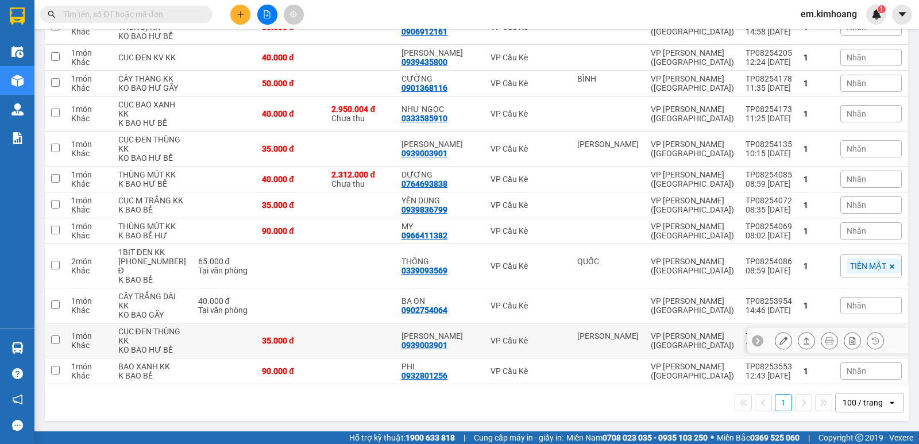
scroll to position [552, 0]
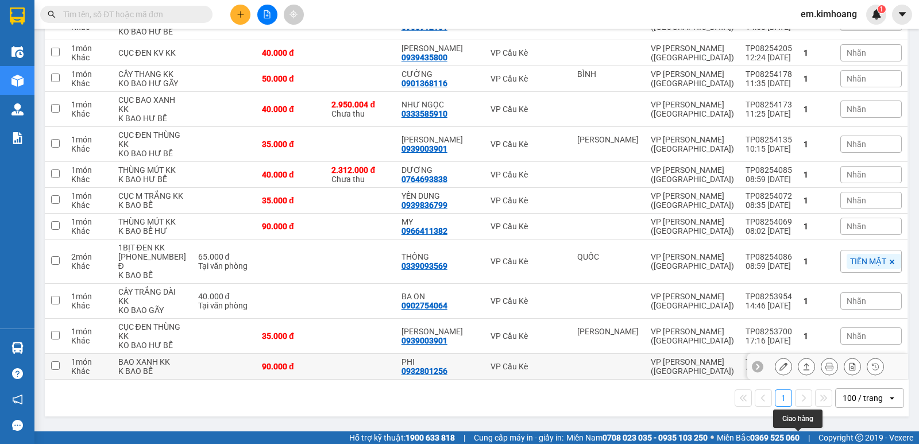
click at [804, 369] on icon at bounding box center [807, 366] width 6 height 7
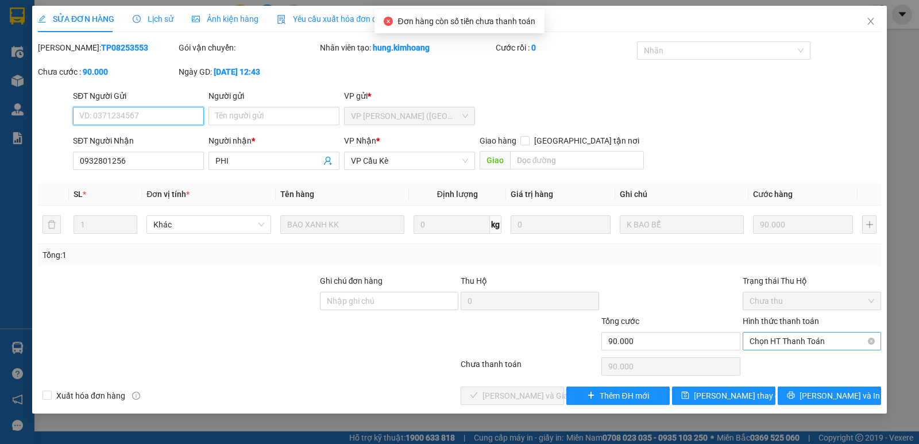
click at [803, 341] on span "Chọn HT Thanh Toán" at bounding box center [812, 341] width 125 height 17
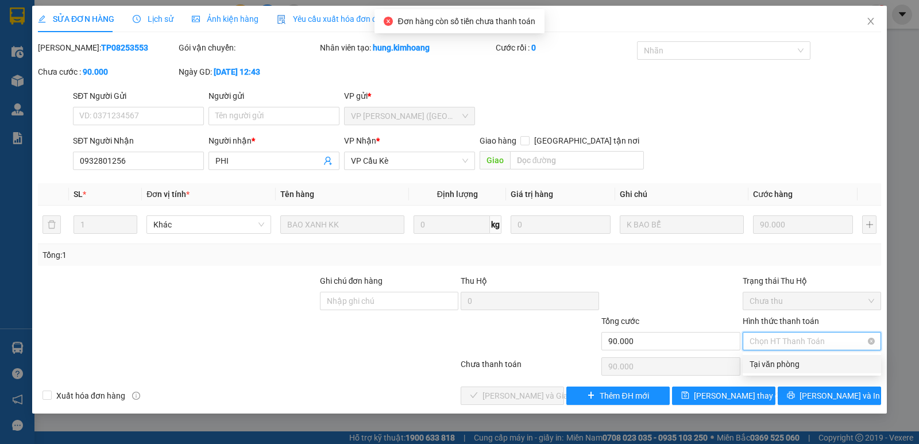
click at [802, 371] on div "Tại văn phòng" at bounding box center [812, 364] width 138 height 18
type input "0"
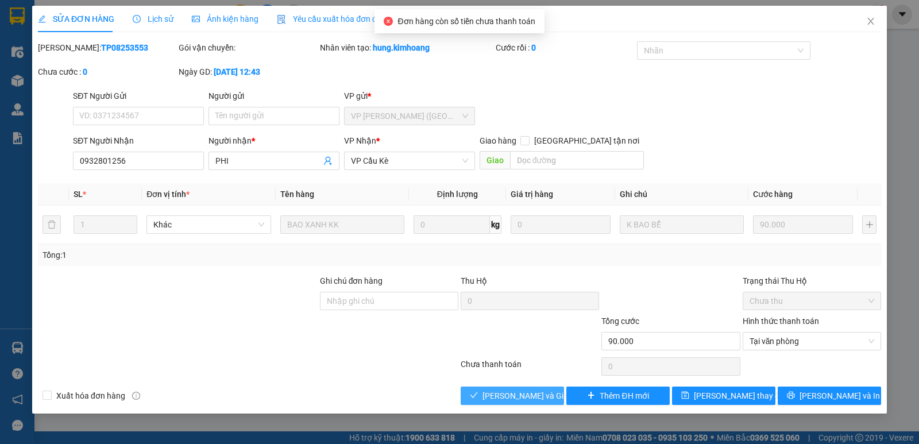
click at [509, 388] on button "[PERSON_NAME] và Giao hàng" at bounding box center [512, 396] width 103 height 18
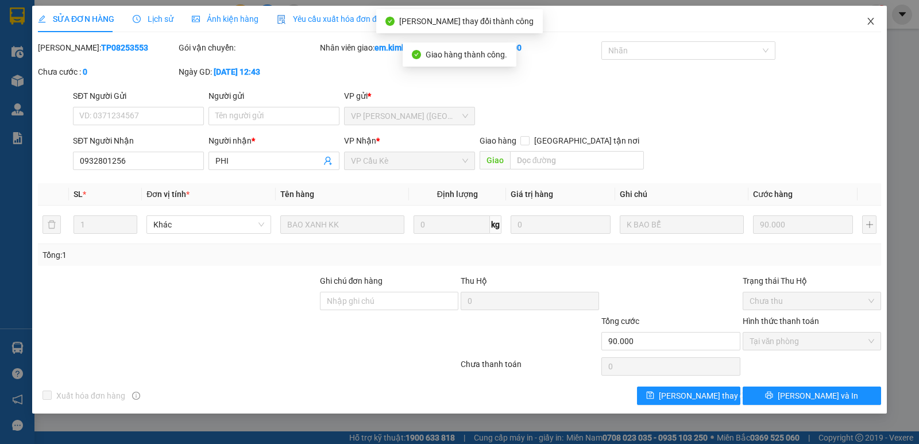
click at [869, 18] on icon "close" at bounding box center [870, 21] width 9 height 9
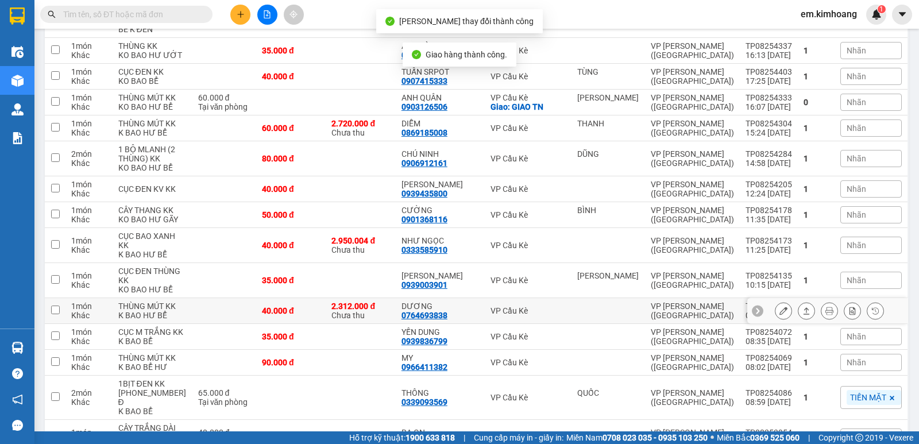
scroll to position [526, 0]
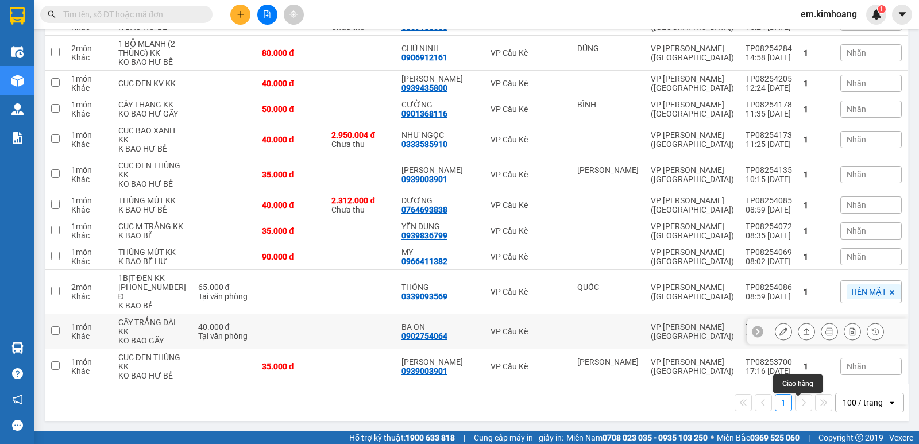
click at [803, 334] on icon at bounding box center [807, 332] width 8 height 8
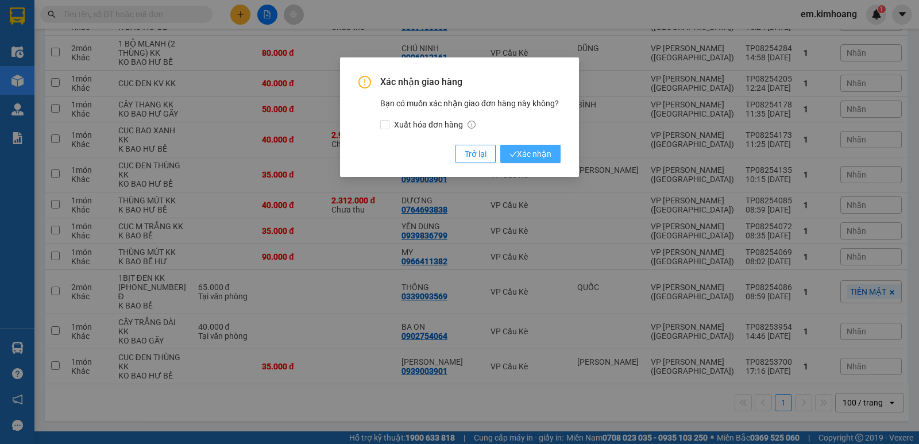
click at [536, 149] on span "Xác nhận" at bounding box center [531, 154] width 42 height 13
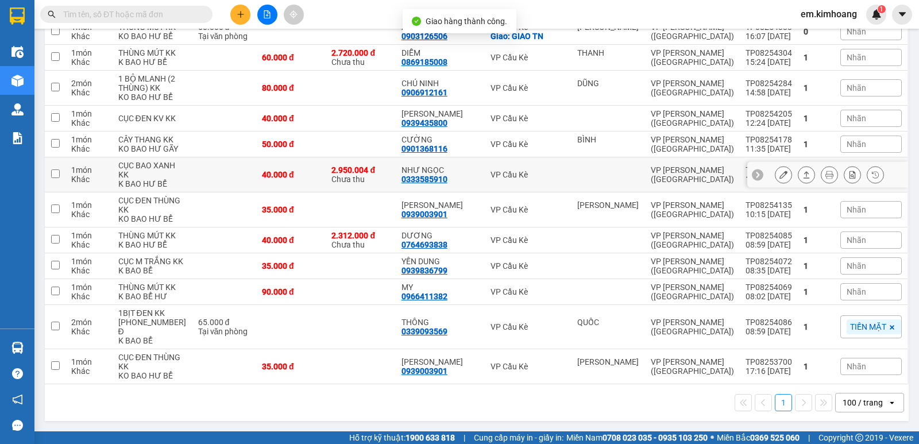
scroll to position [491, 0]
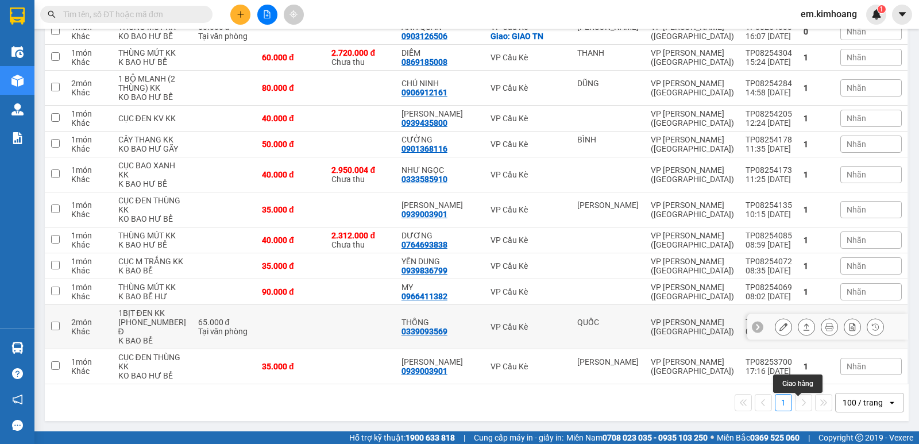
click at [803, 330] on icon at bounding box center [807, 327] width 8 height 8
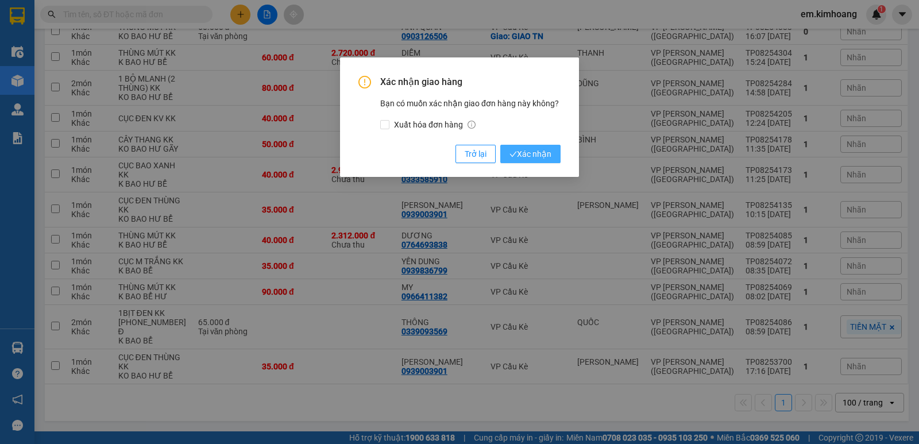
click at [542, 156] on span "Xác nhận" at bounding box center [531, 154] width 42 height 13
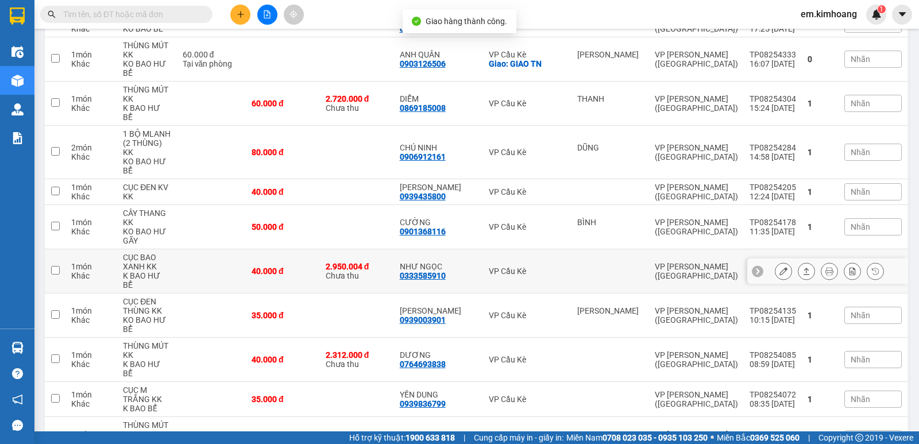
scroll to position [456, 0]
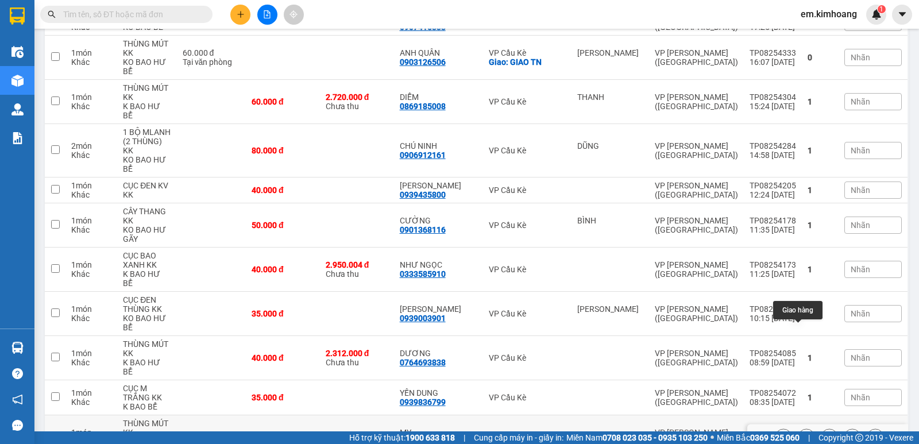
click at [803, 433] on icon at bounding box center [807, 437] width 8 height 8
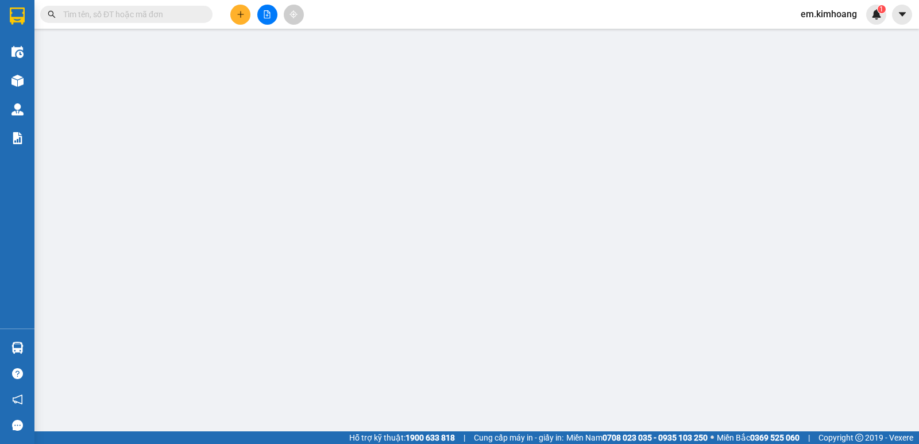
type input "0966411382"
type input "MY"
type input "90.000"
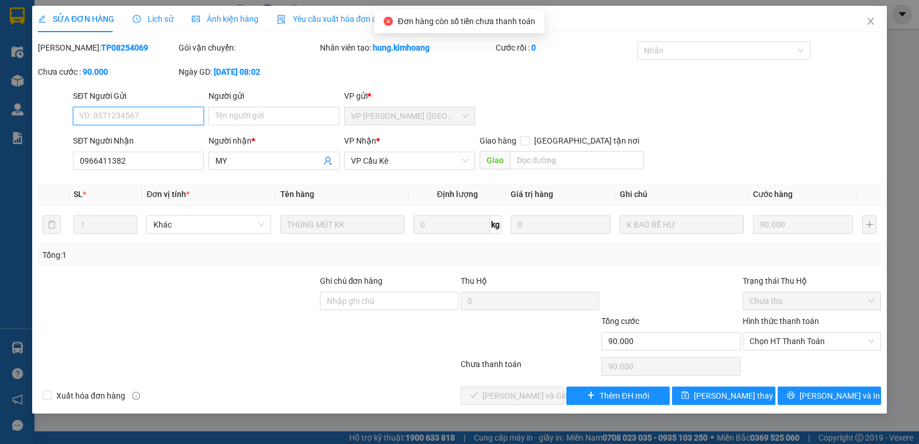
drag, startPoint x: 791, startPoint y: 338, endPoint x: 795, endPoint y: 380, distance: 41.5
click at [792, 339] on span "Chọn HT Thanh Toán" at bounding box center [812, 341] width 125 height 17
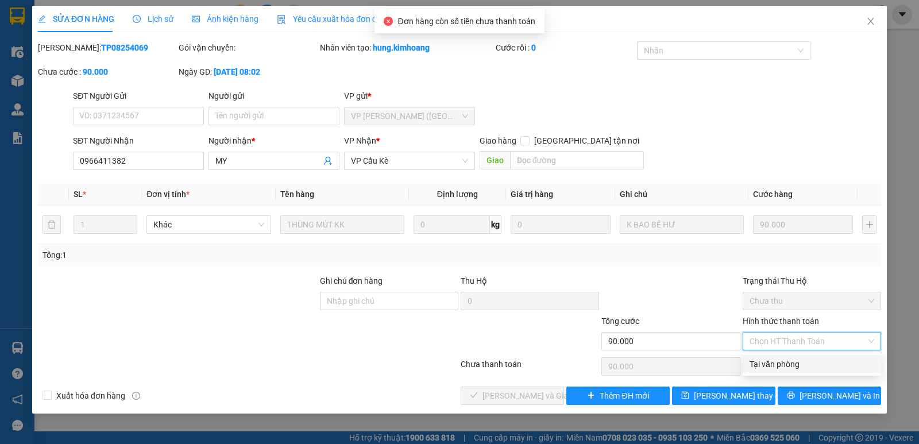
click at [798, 364] on div "Tại văn phòng" at bounding box center [812, 364] width 125 height 13
type input "0"
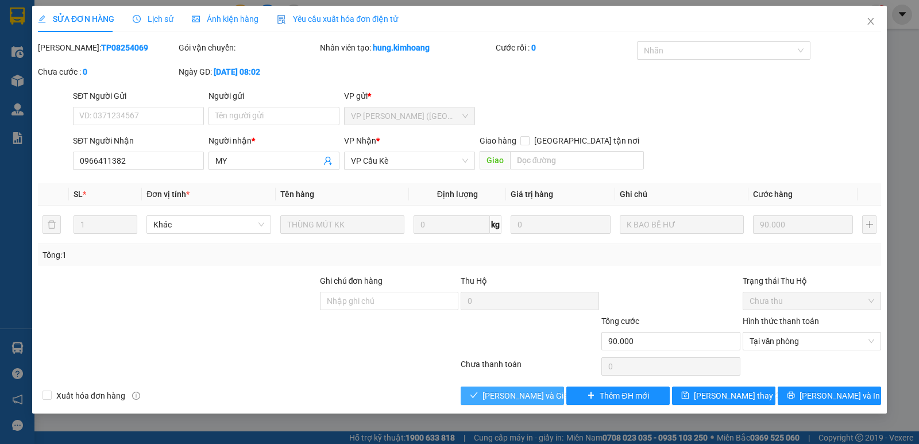
click at [551, 388] on button "[PERSON_NAME] và Giao hàng" at bounding box center [512, 396] width 103 height 18
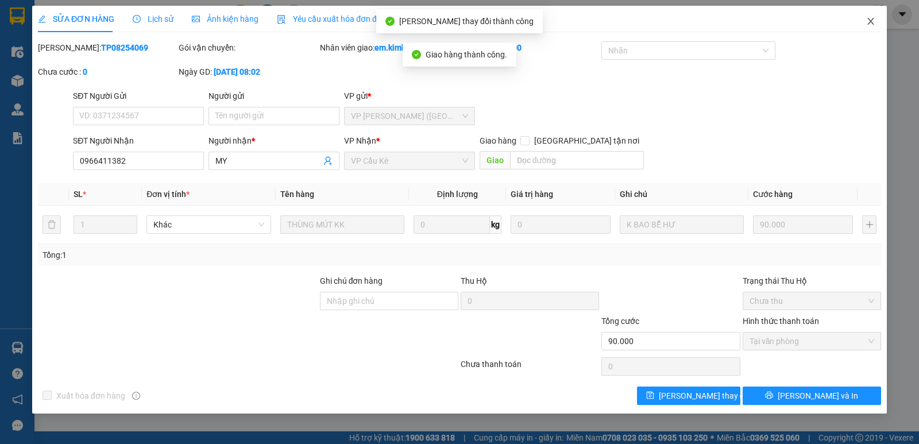
drag, startPoint x: 869, startPoint y: 21, endPoint x: 862, endPoint y: 28, distance: 9.4
click at [862, 28] on span "Close" at bounding box center [871, 22] width 32 height 32
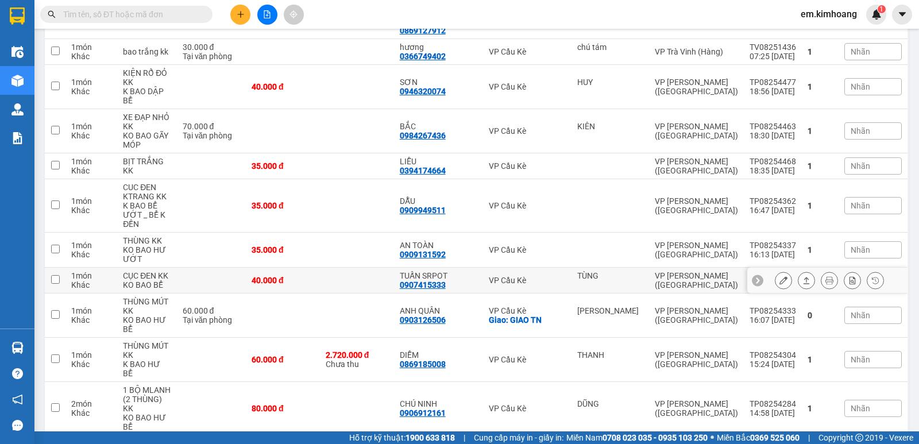
scroll to position [191, 0]
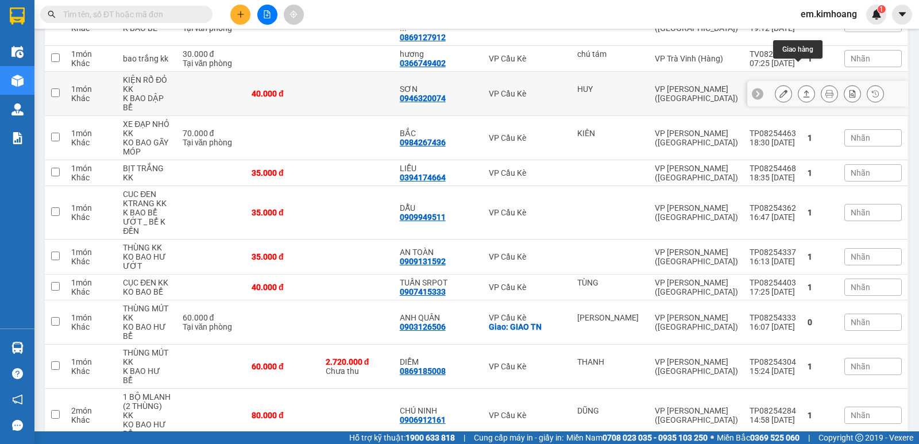
click at [803, 90] on icon at bounding box center [807, 94] width 8 height 8
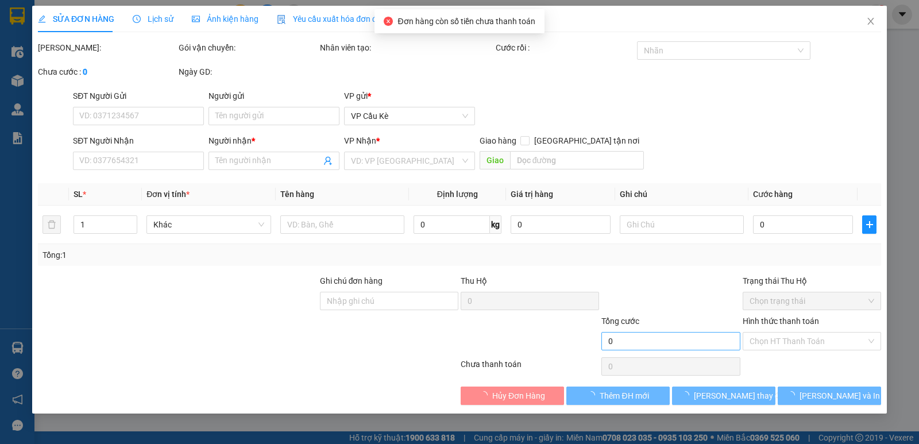
type input "HUY"
type input "0946320074"
type input "SƠN"
type input "40.000"
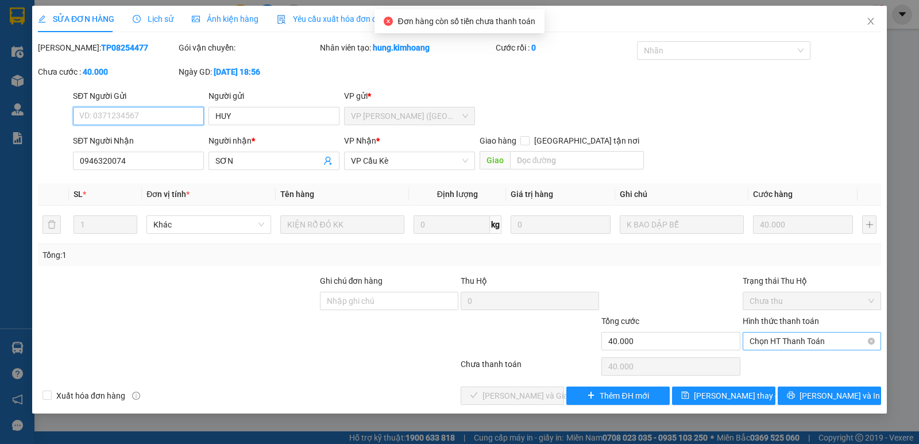
click at [784, 339] on span "Chọn HT Thanh Toán" at bounding box center [812, 341] width 125 height 17
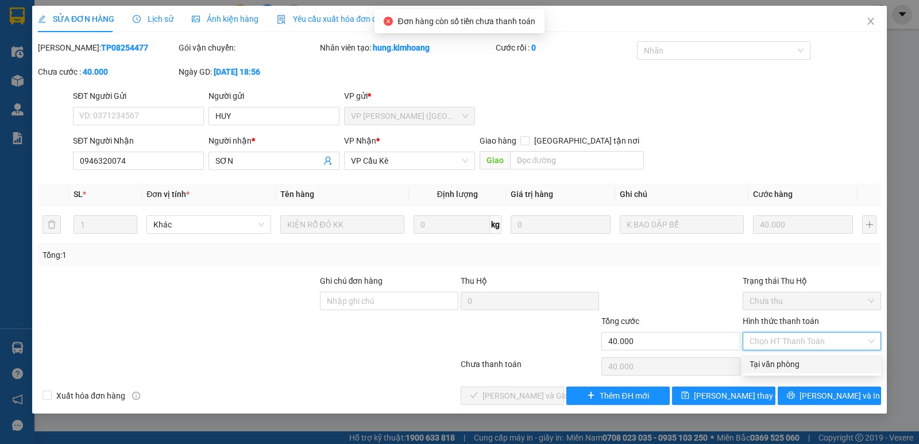
drag, startPoint x: 794, startPoint y: 366, endPoint x: 767, endPoint y: 367, distance: 26.4
click at [793, 367] on div "Tại văn phòng" at bounding box center [812, 364] width 125 height 13
type input "0"
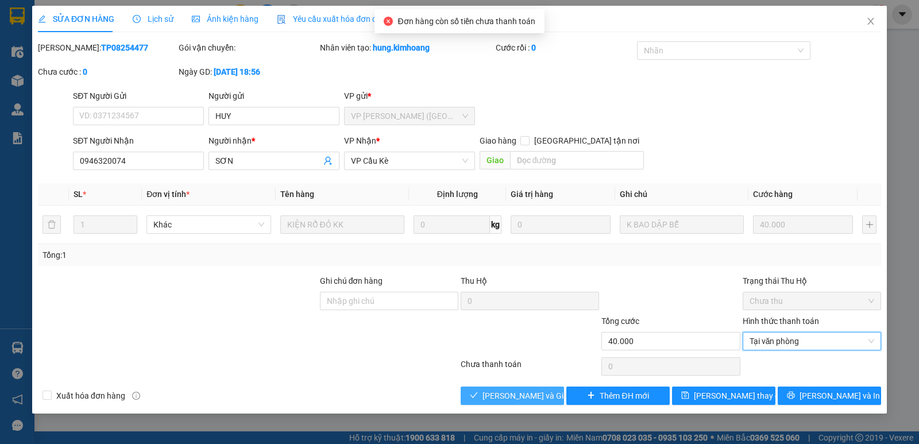
click at [535, 393] on span "[PERSON_NAME] và Giao hàng" at bounding box center [538, 396] width 110 height 13
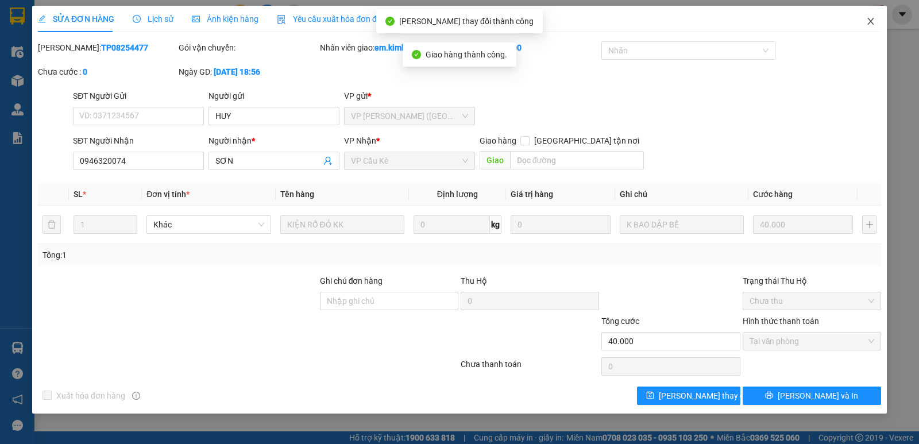
click at [871, 23] on icon "close" at bounding box center [871, 21] width 6 height 7
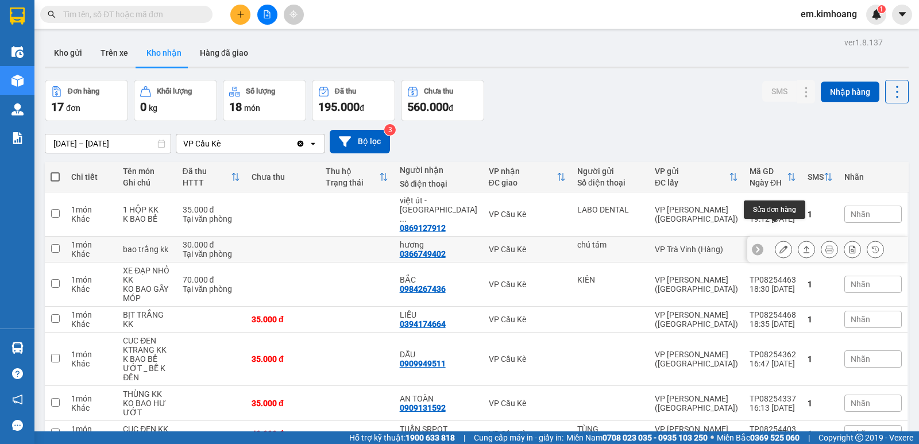
click at [780, 245] on icon at bounding box center [784, 249] width 8 height 8
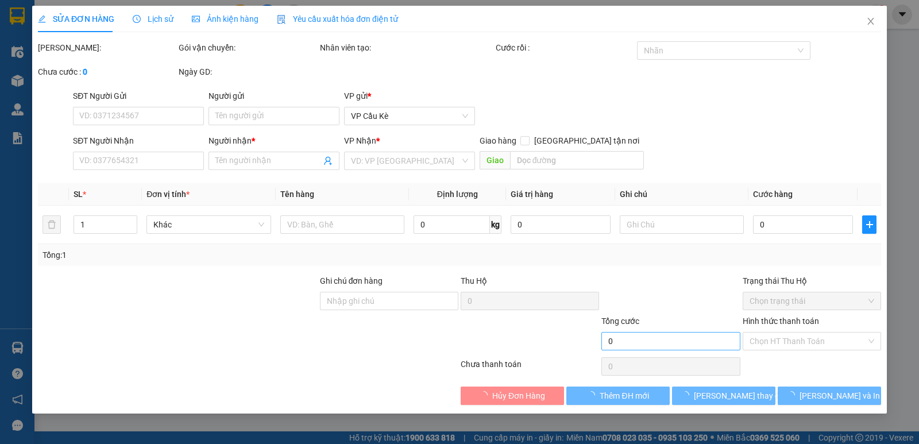
type input "chú tám"
type input "0366749402"
type input "hương"
type input "30.000"
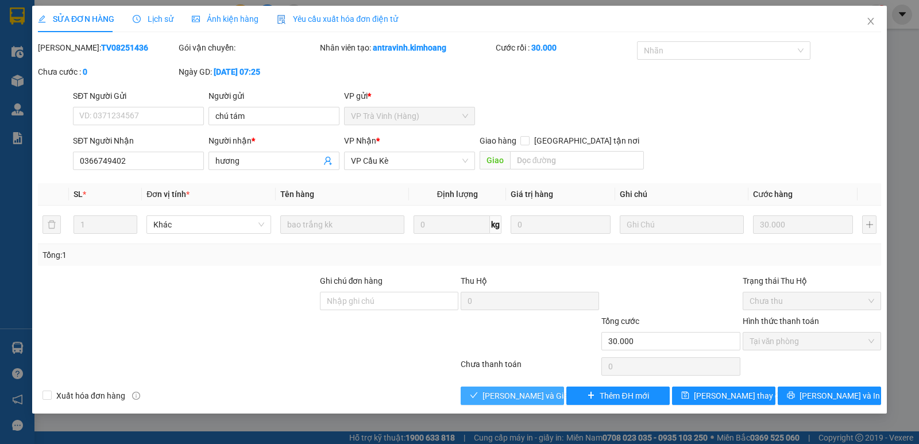
click at [485, 397] on button "[PERSON_NAME] và Giao hàng" at bounding box center [512, 396] width 103 height 18
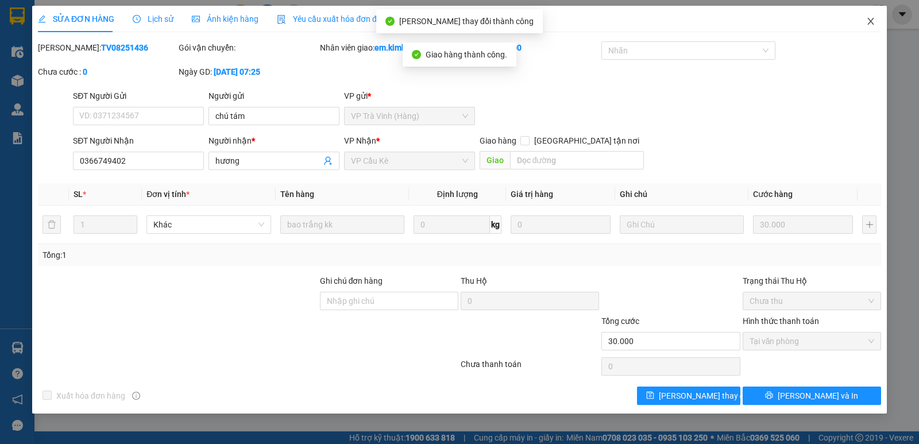
click at [871, 22] on icon "close" at bounding box center [871, 21] width 6 height 7
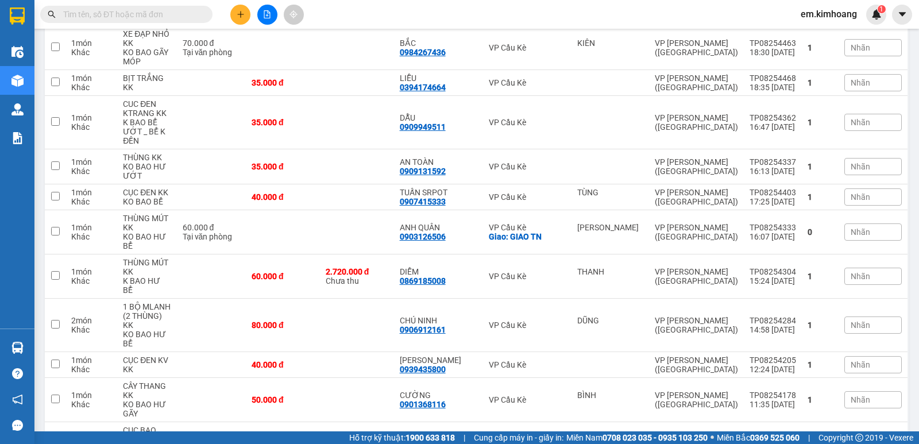
scroll to position [230, 0]
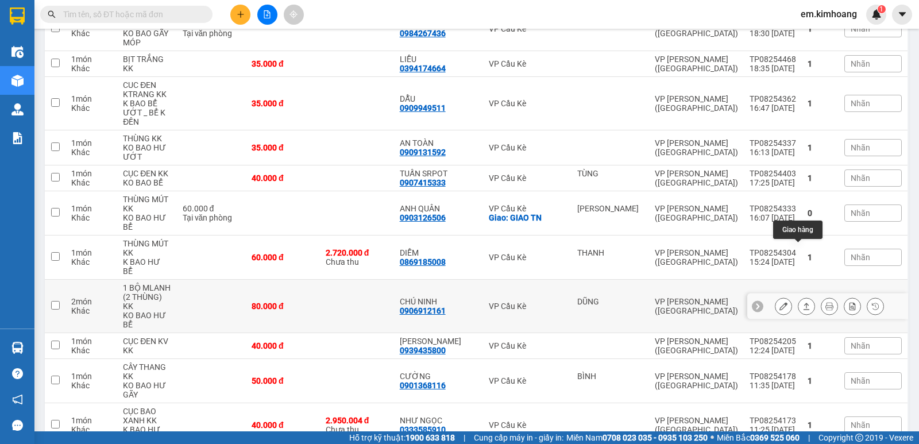
click at [803, 302] on icon at bounding box center [807, 306] width 8 height 8
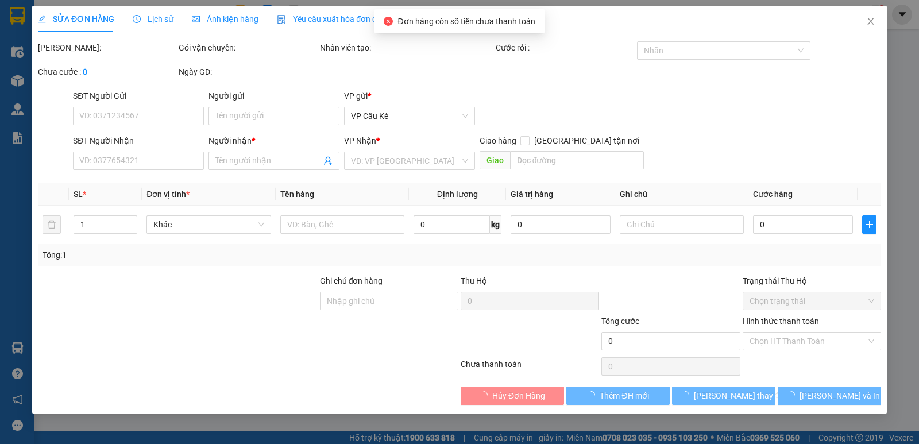
type input "DŨNG"
type input "0906912161"
type input "CHÚ NINH"
type input "80.000"
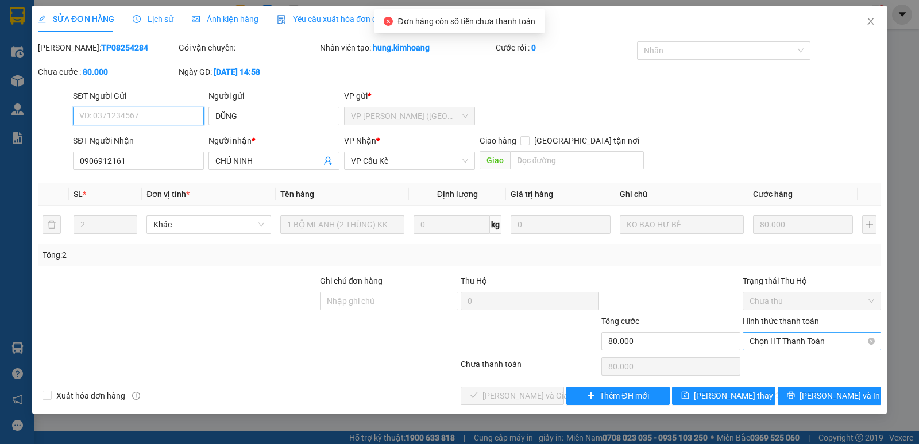
click at [768, 344] on span "Chọn HT Thanh Toán" at bounding box center [812, 341] width 125 height 17
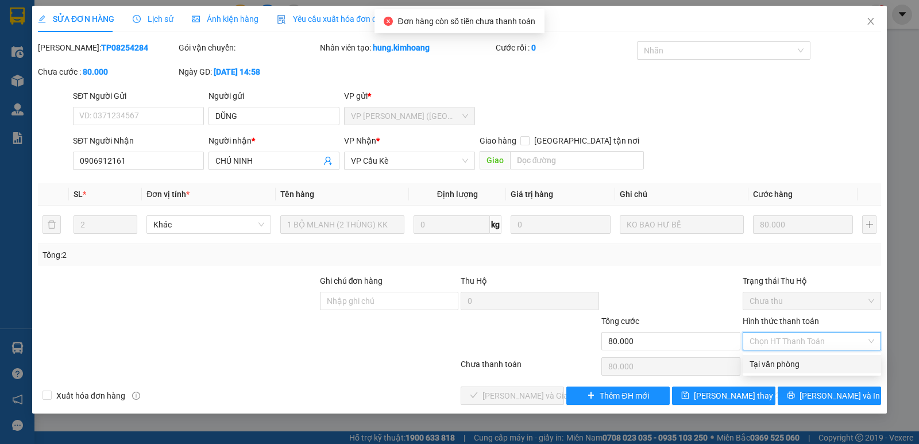
click at [753, 356] on div "Tại văn phòng" at bounding box center [812, 364] width 138 height 18
type input "0"
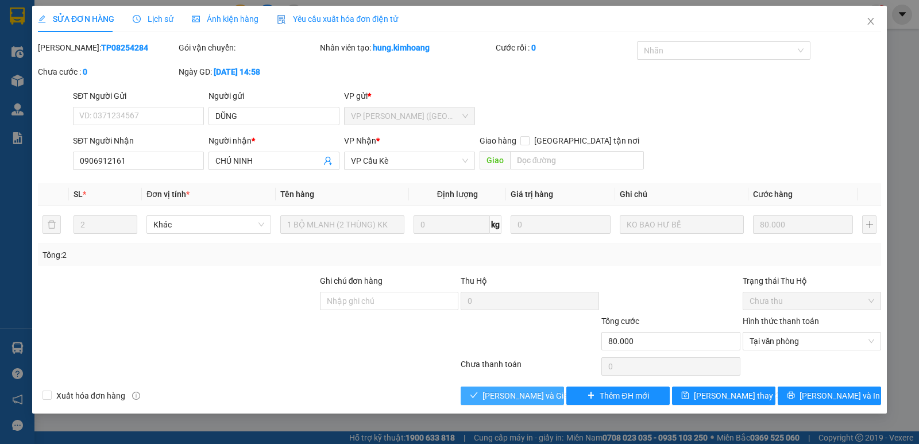
click at [534, 393] on span "[PERSON_NAME] và Giao hàng" at bounding box center [538, 396] width 110 height 13
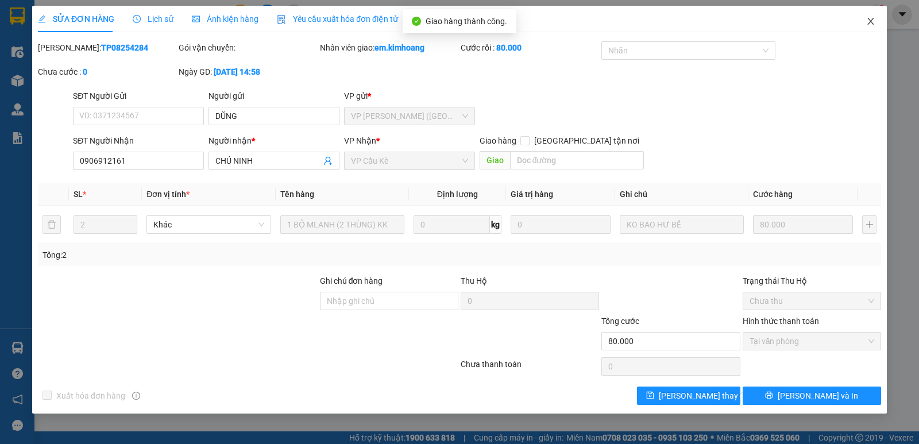
click at [874, 20] on span "Close" at bounding box center [871, 22] width 32 height 32
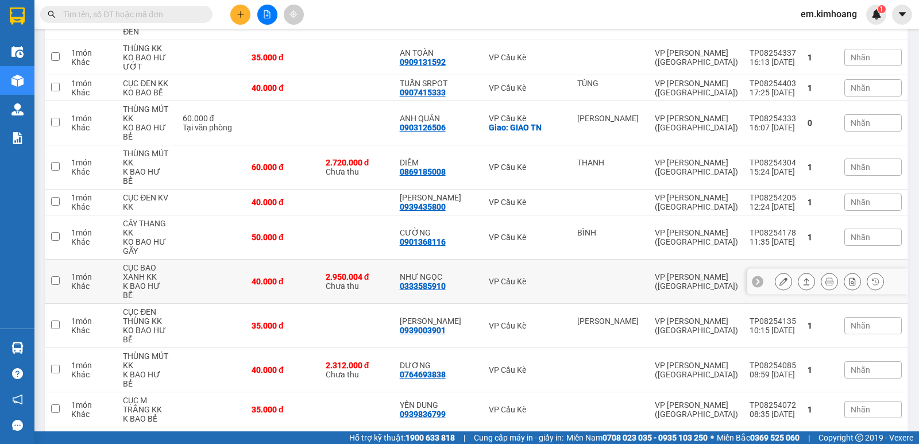
scroll to position [325, 0]
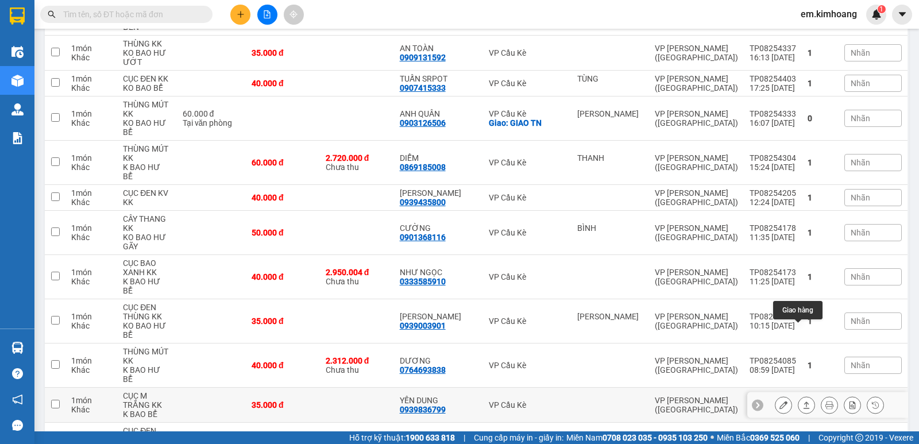
click at [803, 401] on icon at bounding box center [807, 405] width 8 height 8
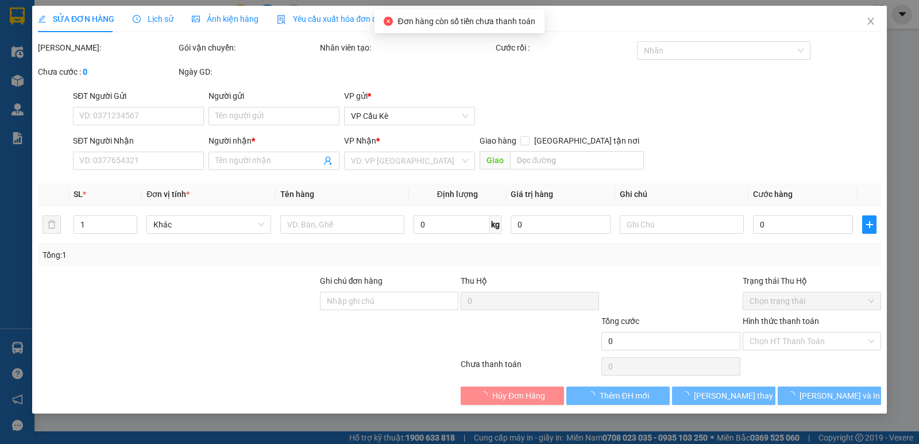
type input "0939836799"
type input "YẾN DUNG"
type input "35.000"
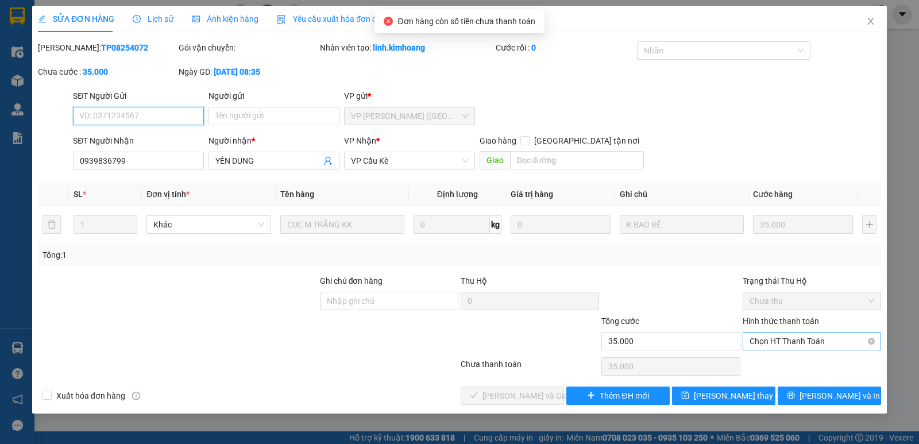
click at [792, 340] on span "Chọn HT Thanh Toán" at bounding box center [812, 341] width 125 height 17
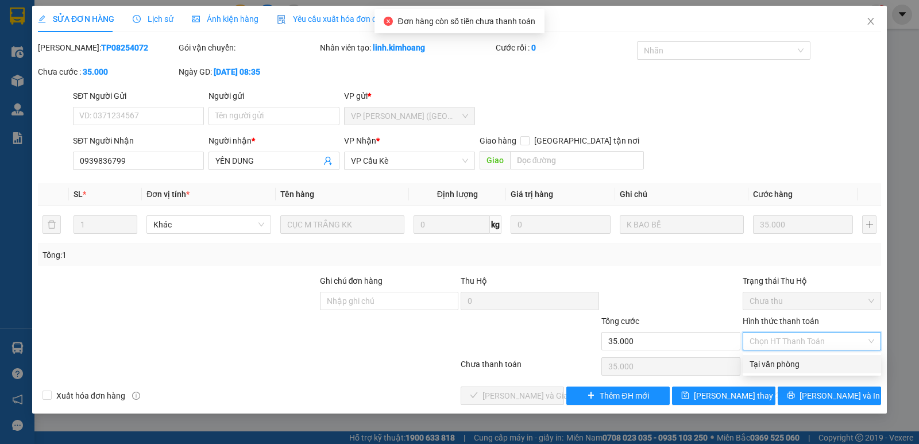
drag, startPoint x: 790, startPoint y: 369, endPoint x: 696, endPoint y: 391, distance: 96.9
click at [789, 369] on div "Tại văn phòng" at bounding box center [812, 364] width 125 height 13
type input "0"
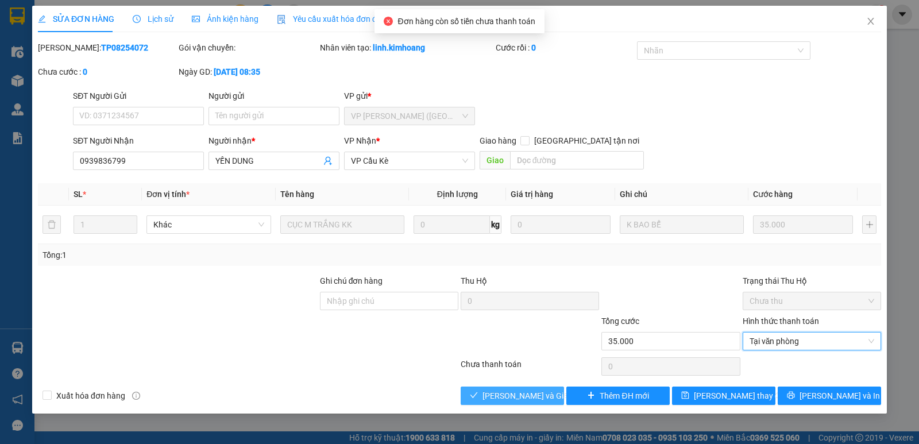
click at [544, 399] on span "[PERSON_NAME] và Giao hàng" at bounding box center [538, 396] width 110 height 13
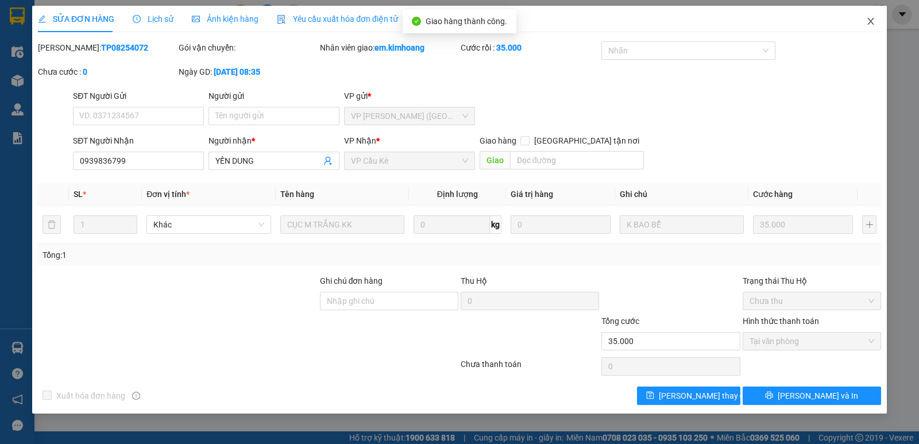
click at [871, 24] on icon "close" at bounding box center [870, 21] width 9 height 9
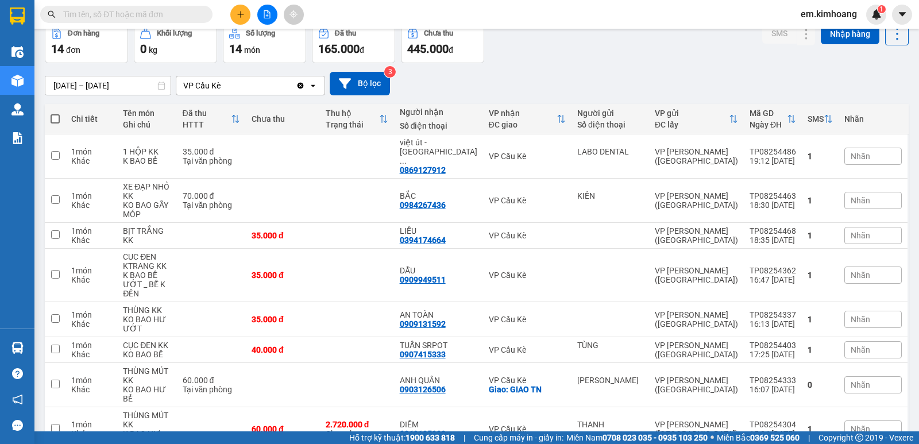
scroll to position [287, 0]
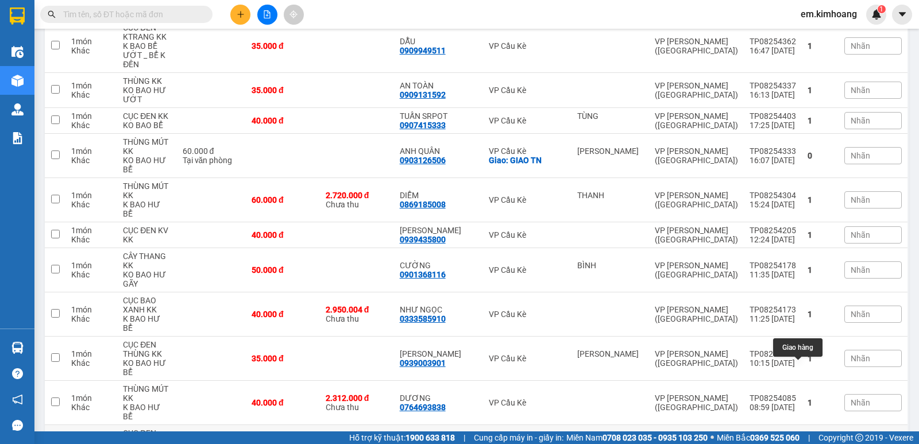
click at [803, 443] on icon at bounding box center [807, 447] width 8 height 8
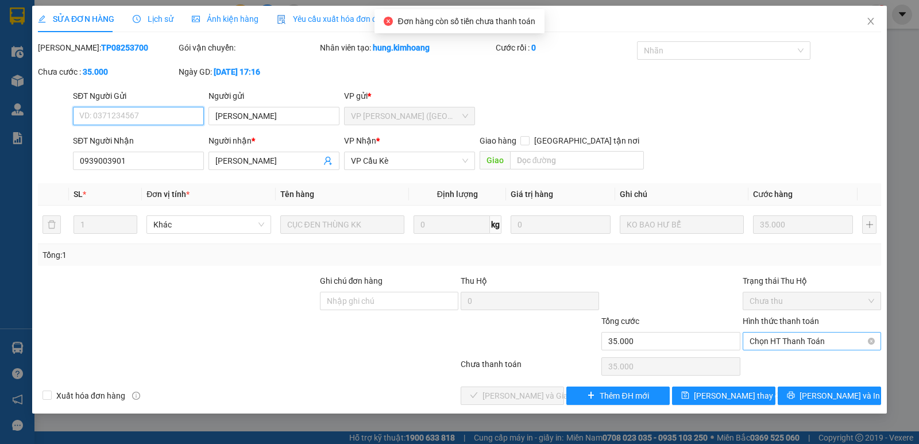
click at [812, 338] on span "Chọn HT Thanh Toán" at bounding box center [812, 341] width 125 height 17
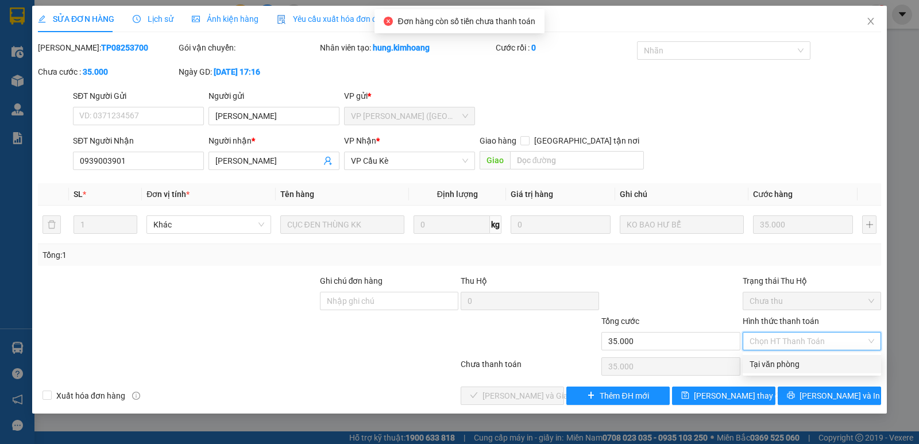
click at [809, 362] on div "Tại văn phòng" at bounding box center [812, 364] width 125 height 13
type input "0"
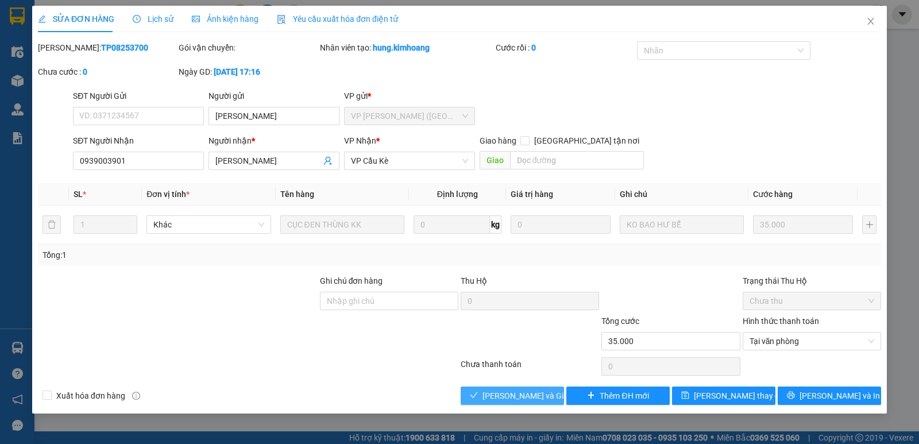
click at [546, 397] on span "[PERSON_NAME] và Giao hàng" at bounding box center [538, 396] width 110 height 13
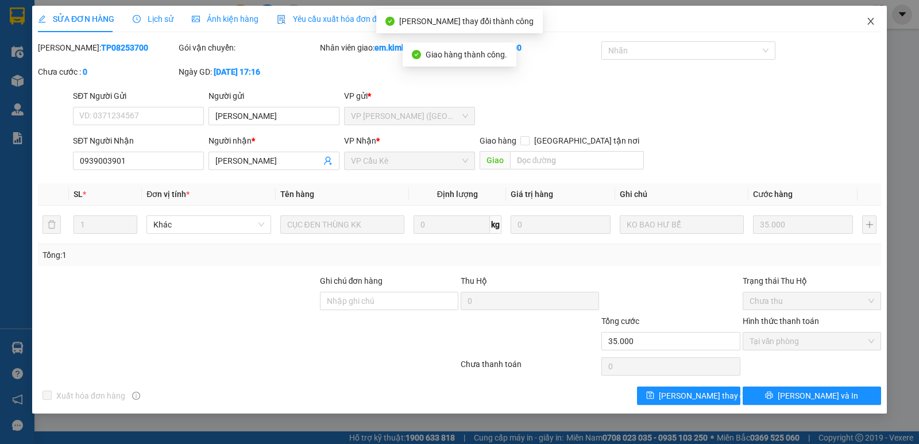
click at [872, 24] on icon "close" at bounding box center [871, 21] width 6 height 7
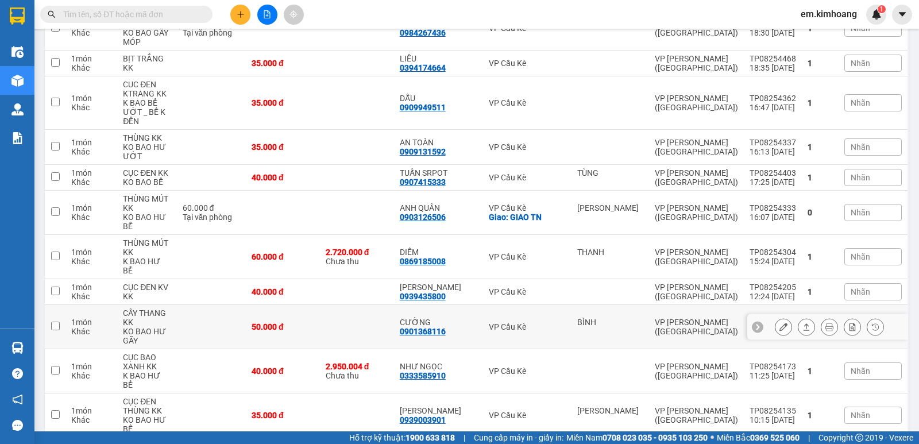
scroll to position [255, 0]
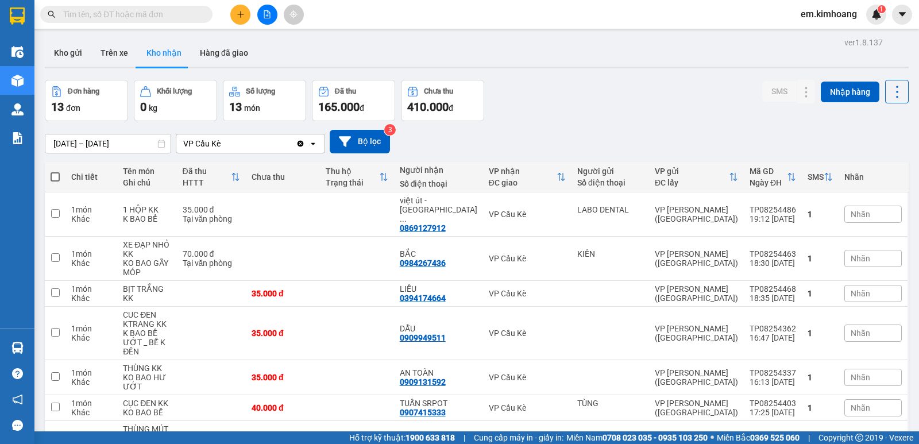
scroll to position [255, 0]
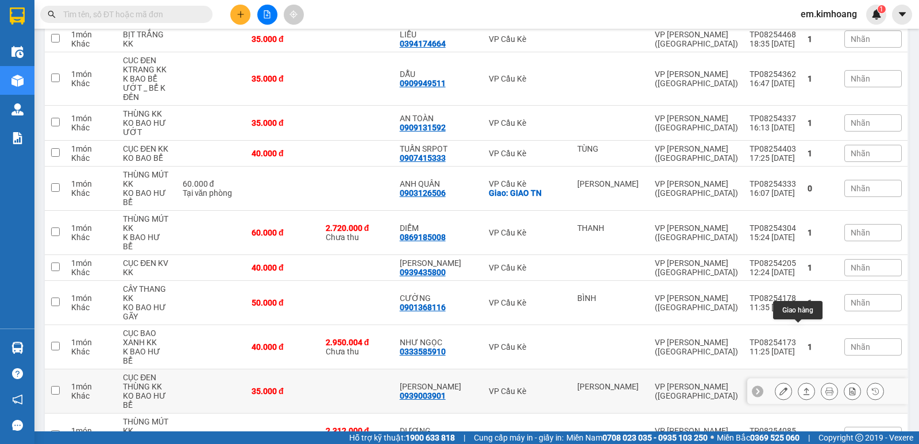
click at [804, 388] on icon at bounding box center [807, 391] width 6 height 7
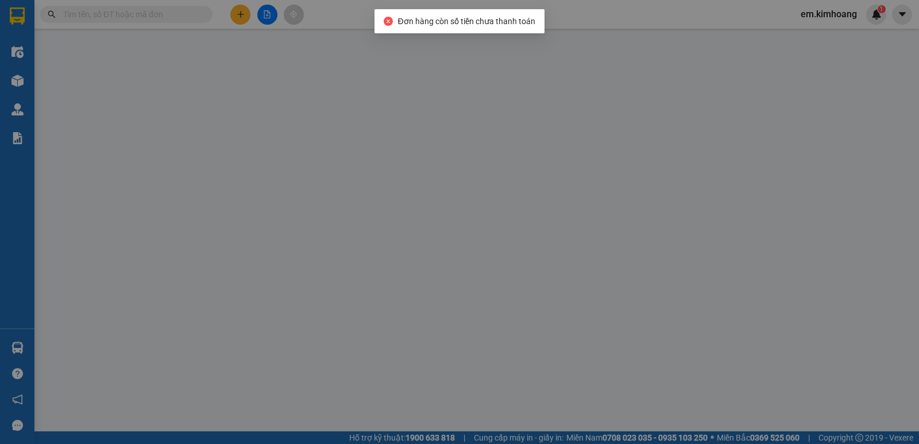
type input "[PERSON_NAME]"
type input "0939003901"
type input "[PERSON_NAME]"
type input "35.000"
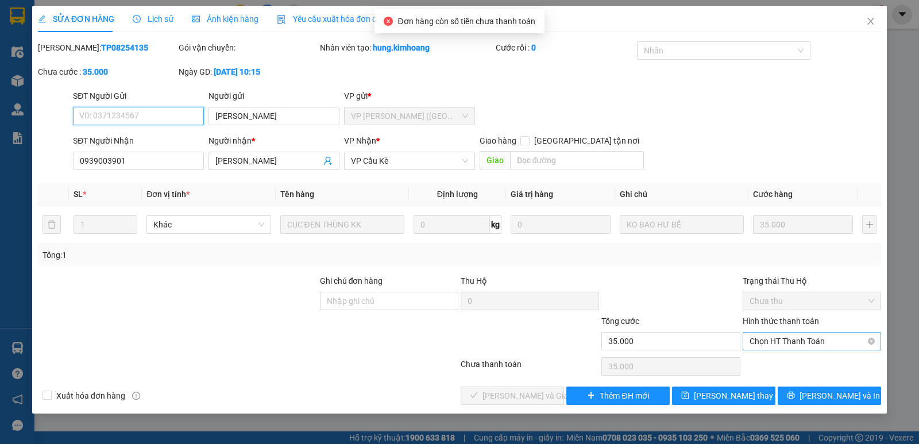
click at [803, 345] on span "Chọn HT Thanh Toán" at bounding box center [812, 341] width 125 height 17
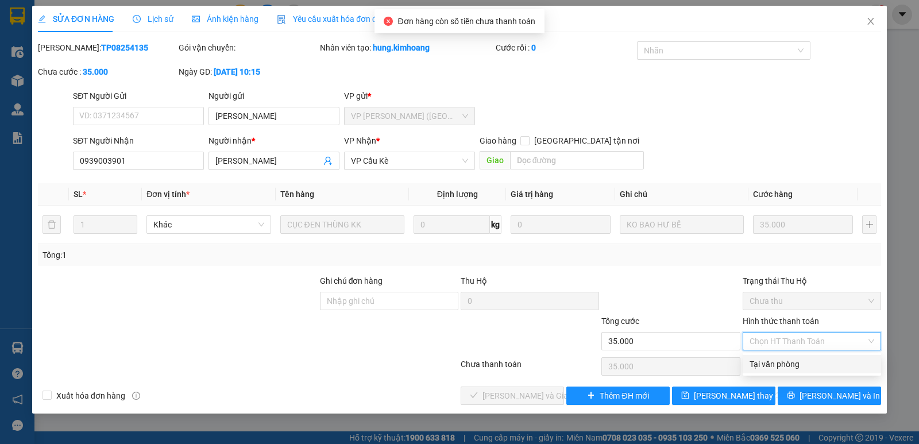
click at [800, 367] on div "Tại văn phòng" at bounding box center [812, 364] width 125 height 13
type input "0"
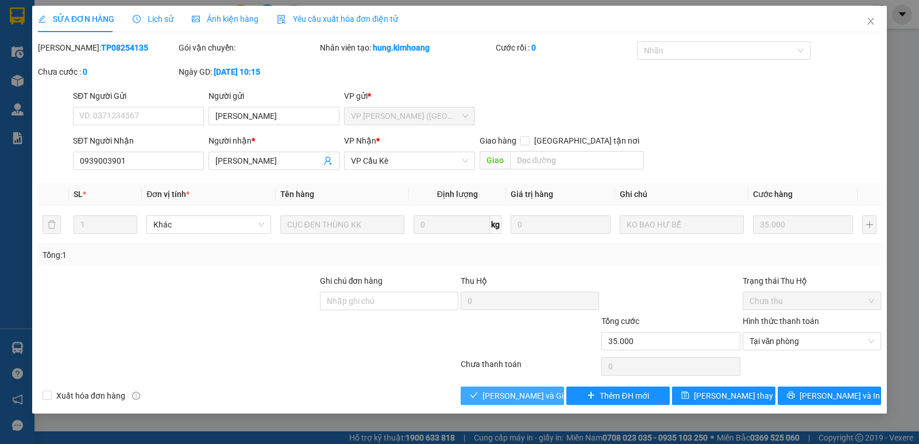
click at [556, 393] on button "[PERSON_NAME] và Giao hàng" at bounding box center [512, 396] width 103 height 18
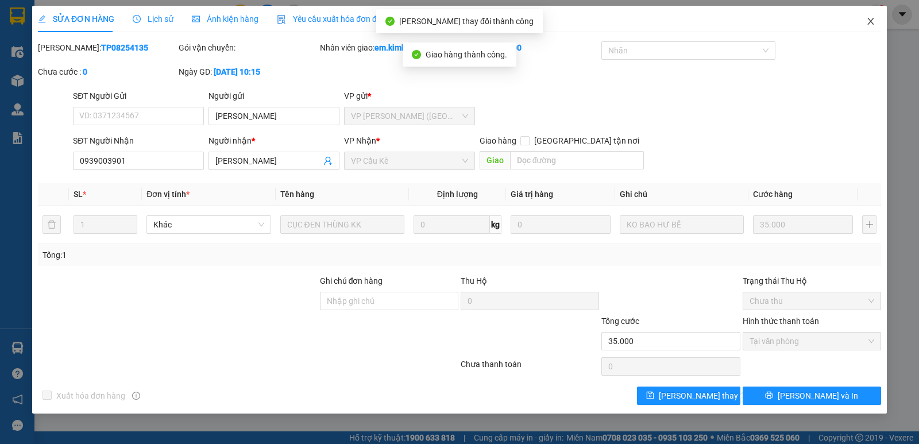
click at [871, 17] on span "Close" at bounding box center [871, 22] width 32 height 32
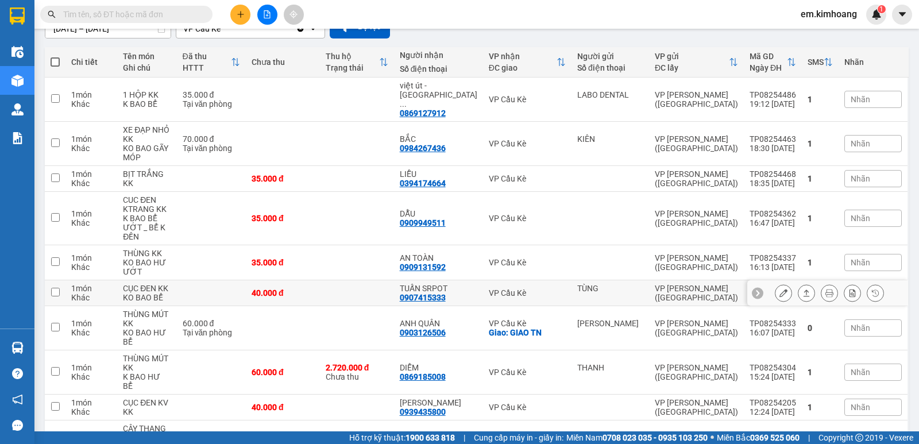
scroll to position [172, 0]
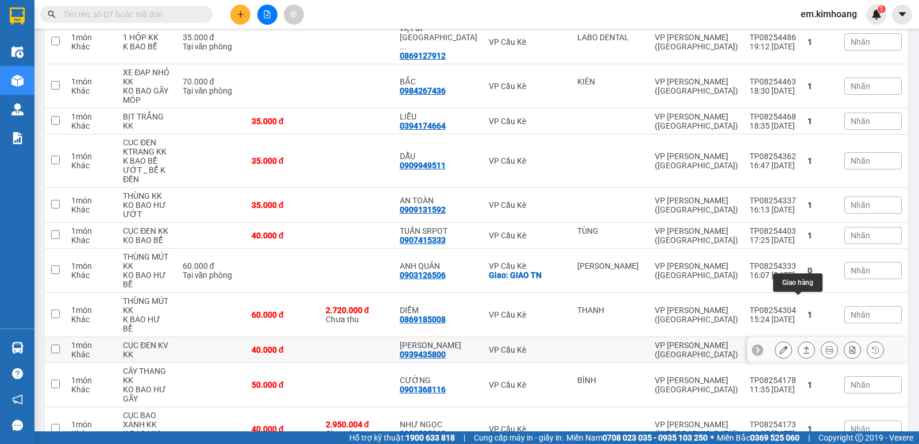
click at [803, 346] on icon at bounding box center [807, 350] width 8 height 8
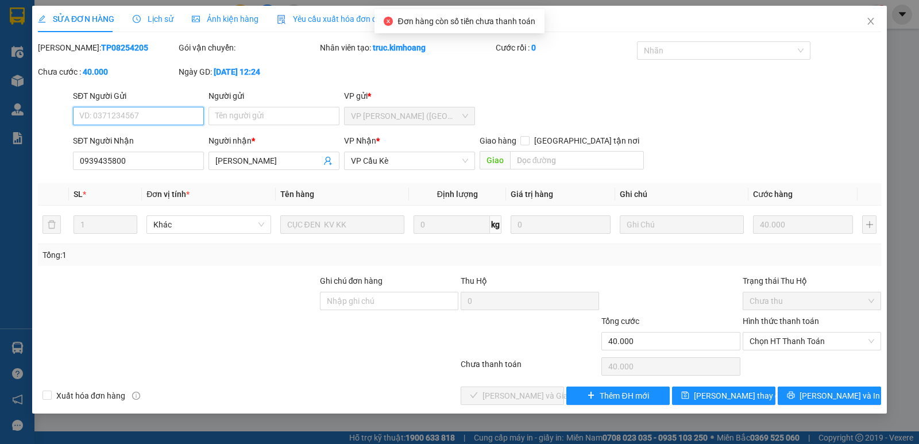
drag, startPoint x: 799, startPoint y: 342, endPoint x: 795, endPoint y: 375, distance: 33.5
click at [798, 342] on span "Chọn HT Thanh Toán" at bounding box center [812, 341] width 125 height 17
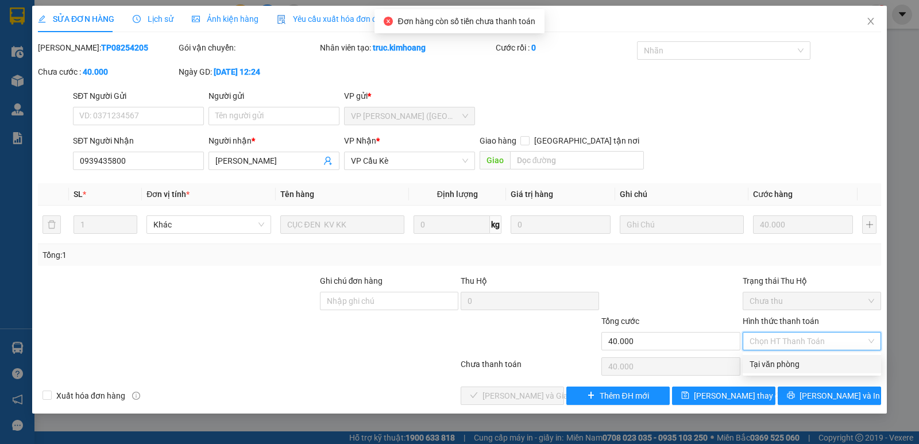
click at [797, 368] on div "Tại văn phòng" at bounding box center [812, 364] width 125 height 13
type input "0"
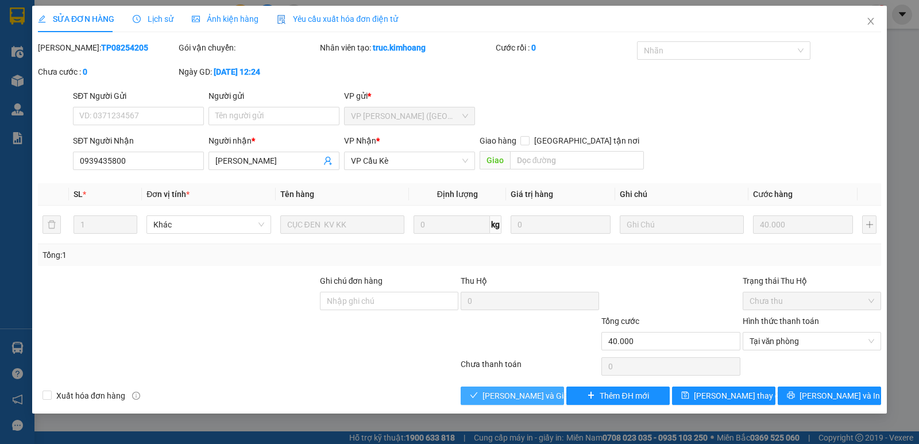
drag, startPoint x: 525, startPoint y: 392, endPoint x: 540, endPoint y: 394, distance: 15.6
click at [528, 394] on span "[PERSON_NAME] và Giao hàng" at bounding box center [538, 396] width 110 height 13
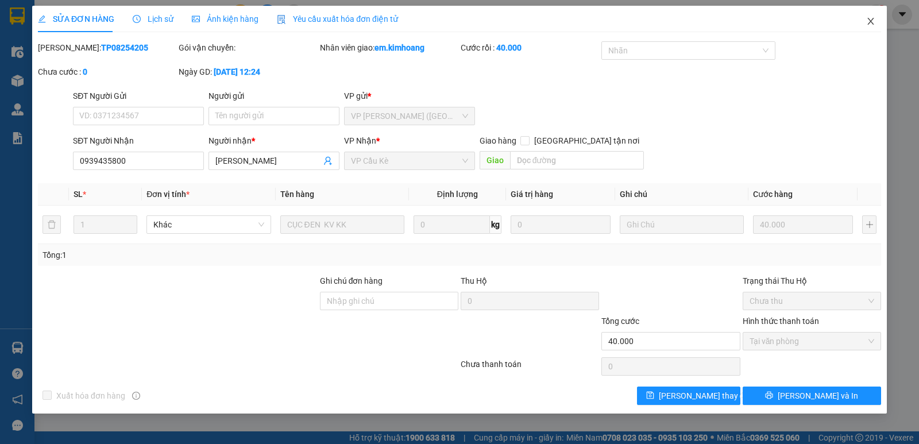
click at [875, 20] on icon "close" at bounding box center [870, 21] width 9 height 9
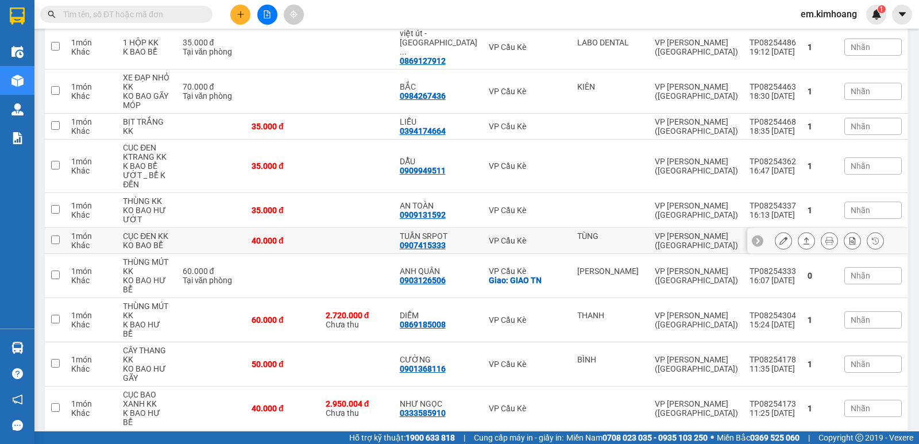
scroll to position [172, 0]
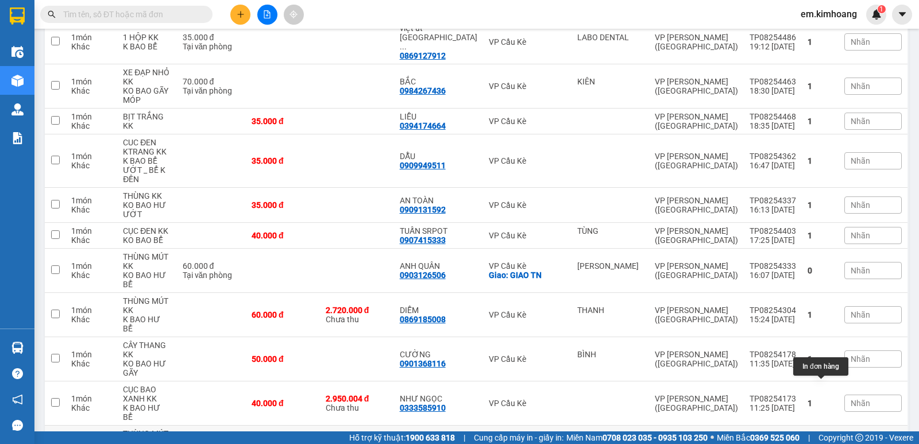
click at [825, 438] on button at bounding box center [830, 448] width 16 height 20
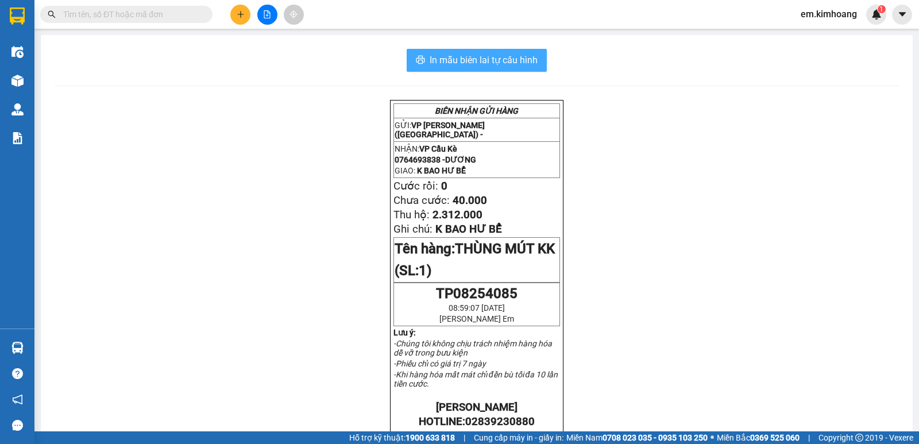
click at [478, 60] on span "In mẫu biên lai tự cấu hình" at bounding box center [484, 60] width 108 height 14
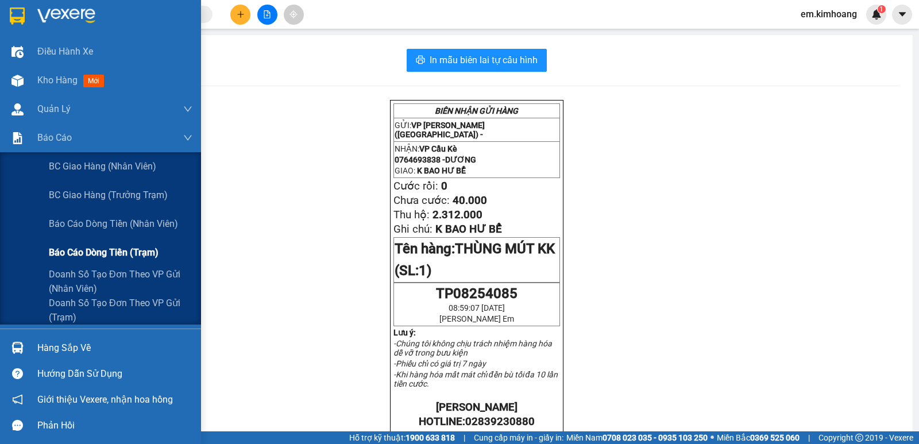
click at [80, 255] on span "Báo cáo dòng tiền (trạm)" at bounding box center [104, 252] width 110 height 14
